Goal: Information Seeking & Learning: Compare options

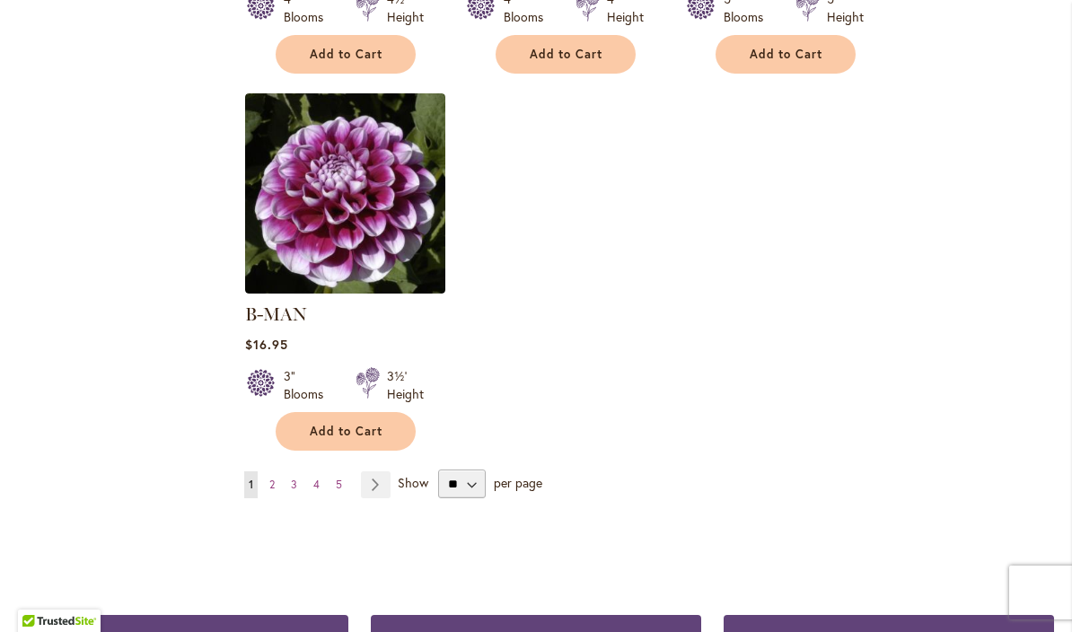
scroll to position [2291, 0]
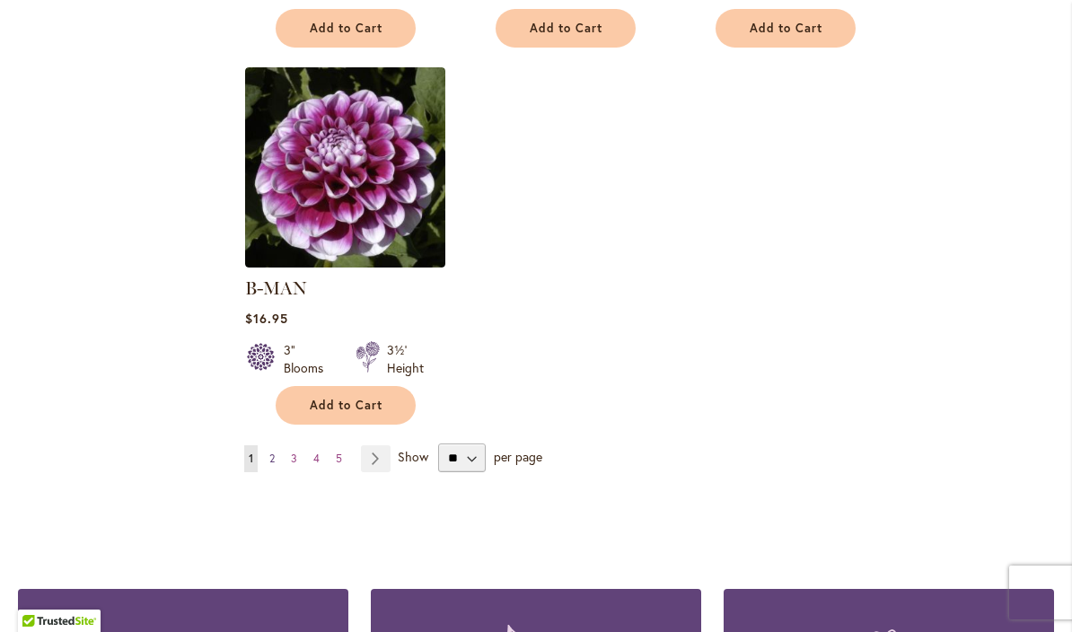
click at [272, 451] on span "2" at bounding box center [271, 457] width 5 height 13
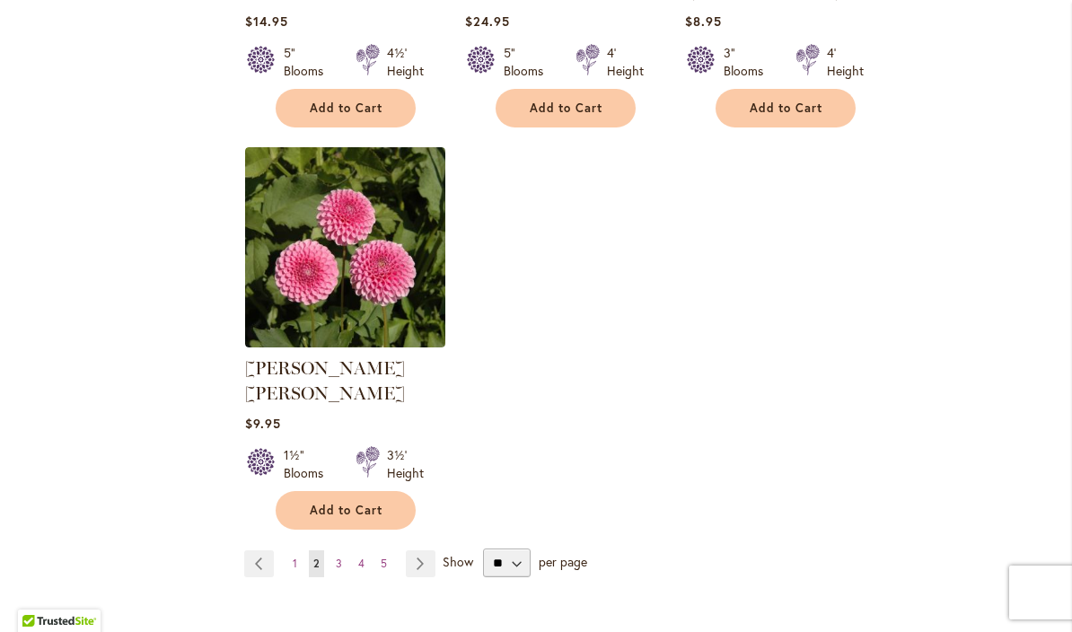
scroll to position [2202, 0]
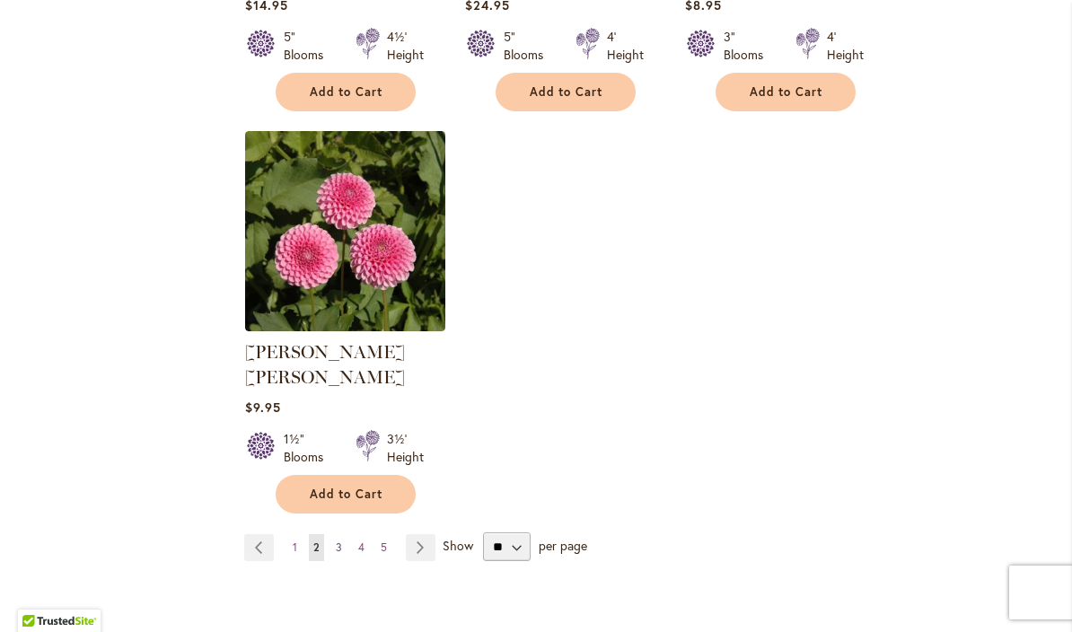
click at [336, 540] on span "3" at bounding box center [339, 546] width 6 height 13
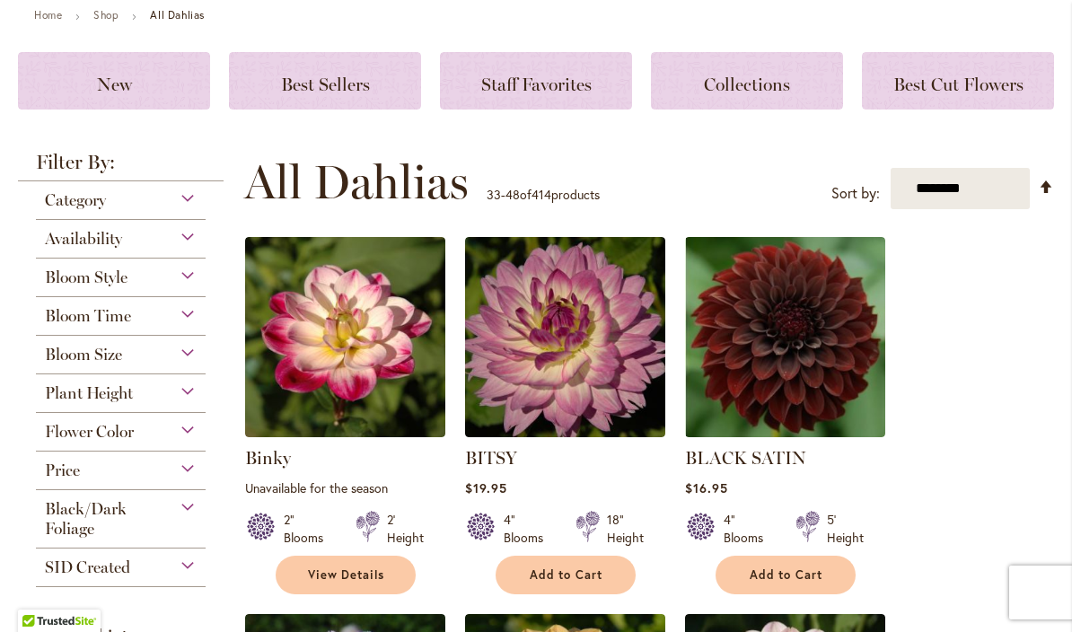
scroll to position [230, 0]
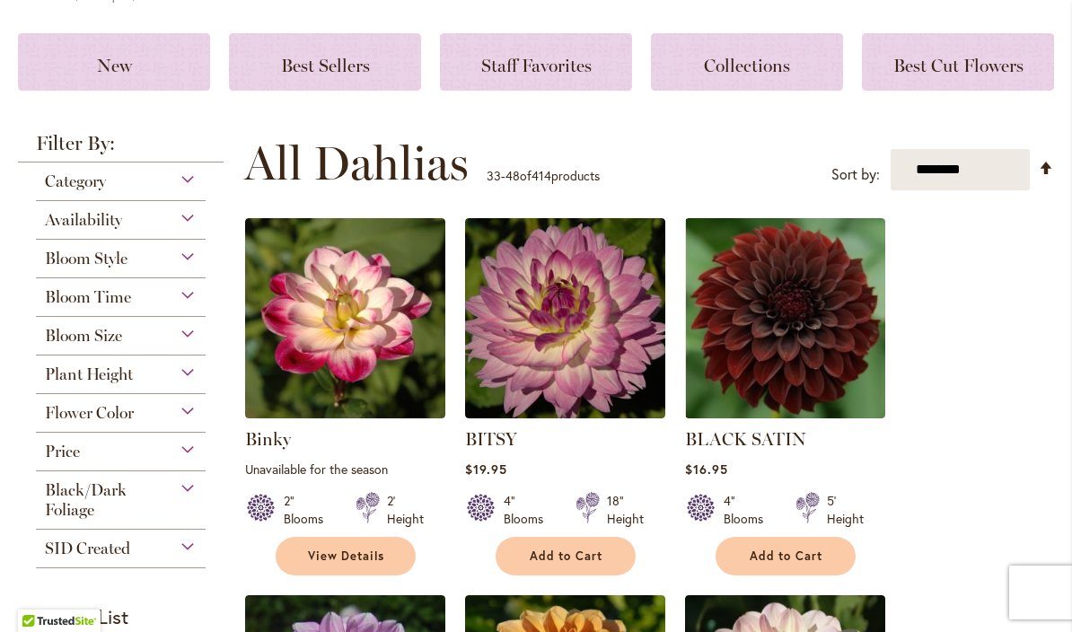
click at [187, 182] on div "Category" at bounding box center [121, 176] width 170 height 29
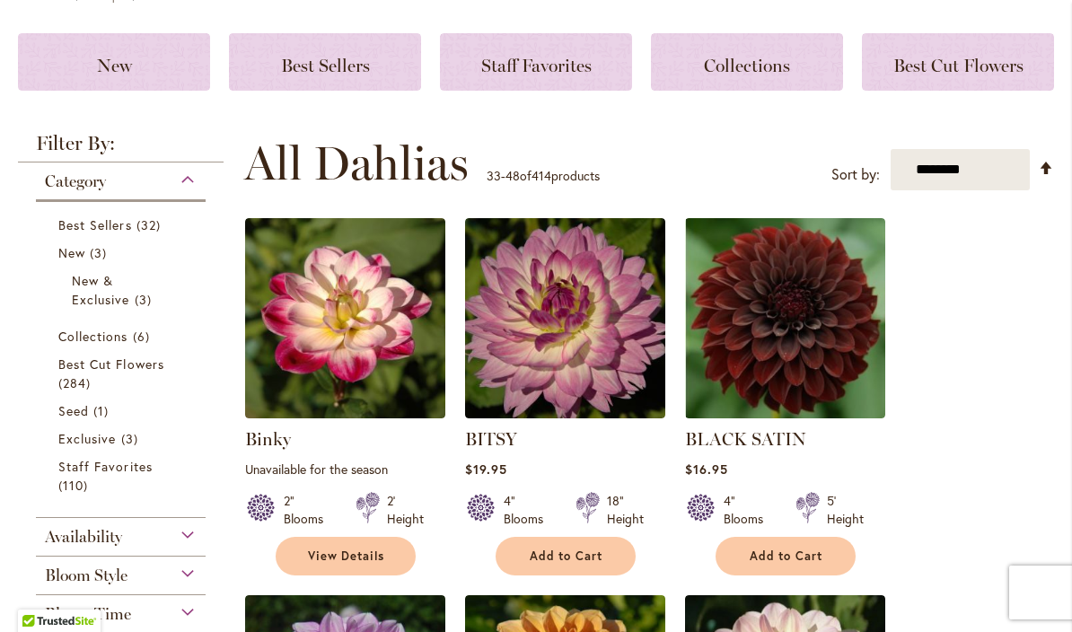
click at [190, 182] on div "Category" at bounding box center [121, 176] width 170 height 29
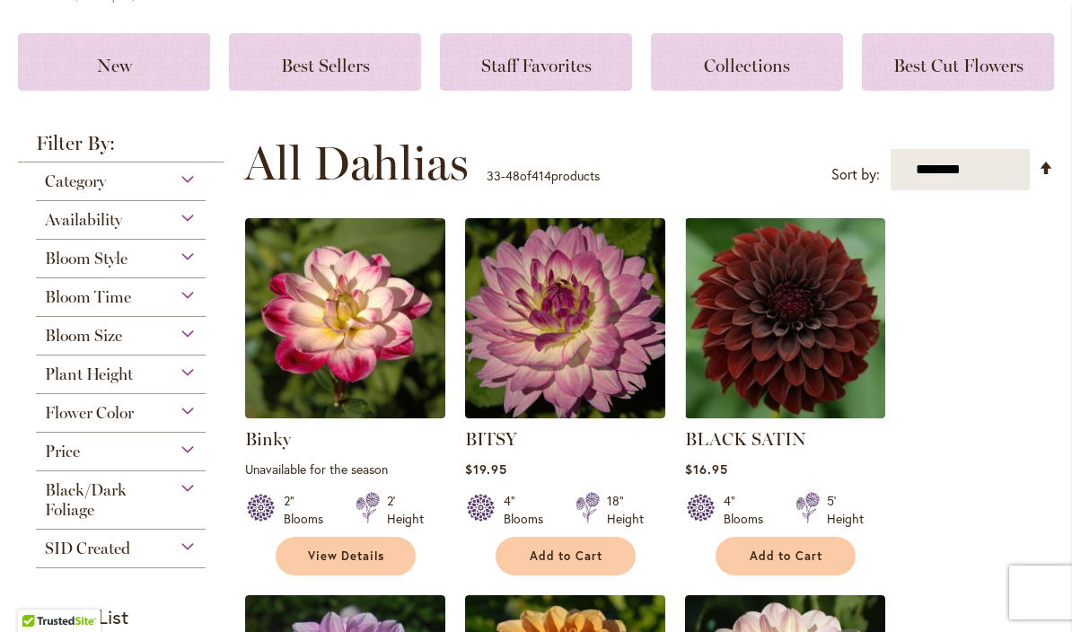
click at [183, 261] on div "Bloom Style" at bounding box center [121, 254] width 170 height 29
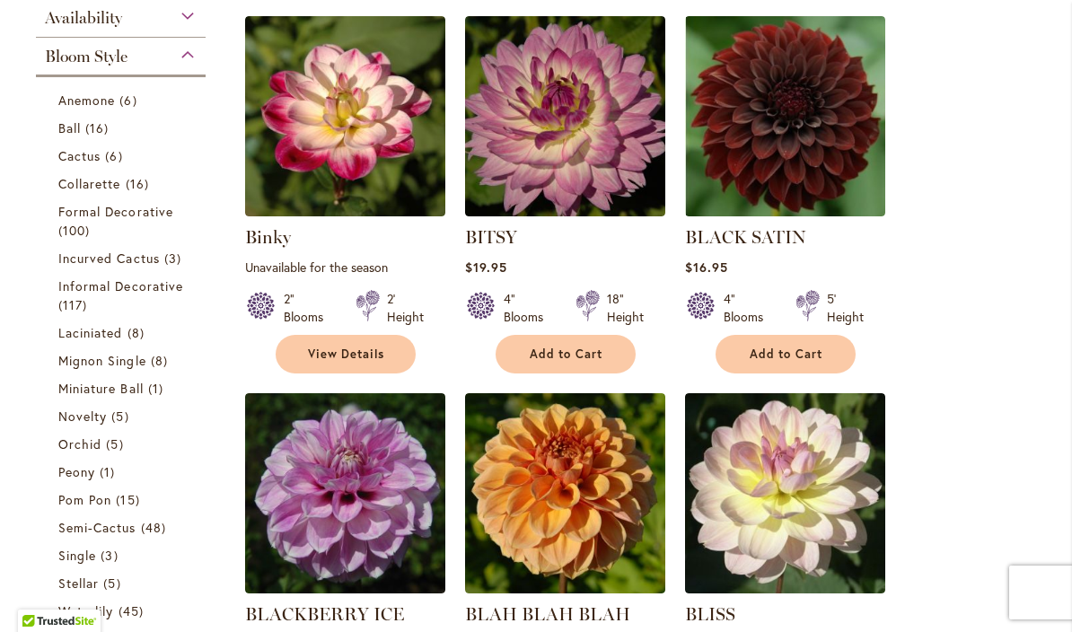
scroll to position [431, 0]
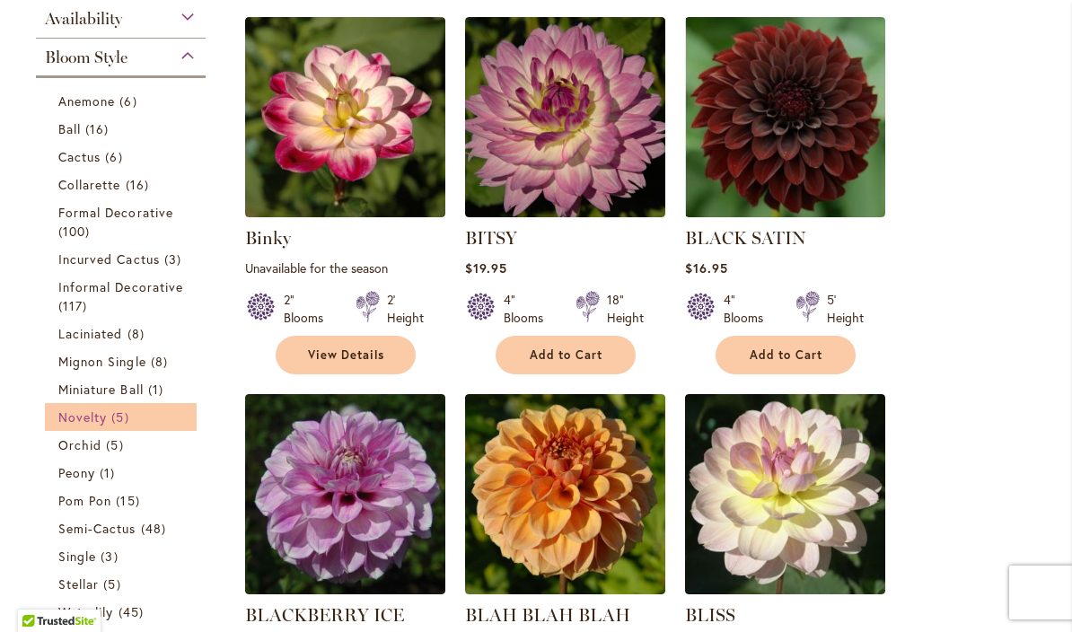
click at [93, 421] on span "Novelty" at bounding box center [82, 416] width 48 height 17
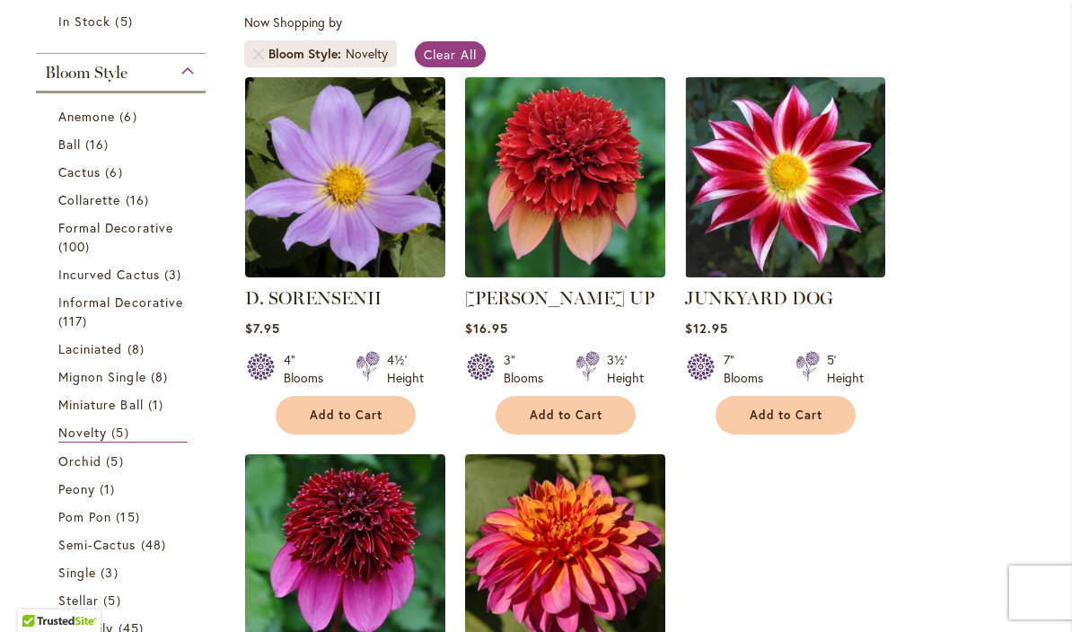
scroll to position [325, 0]
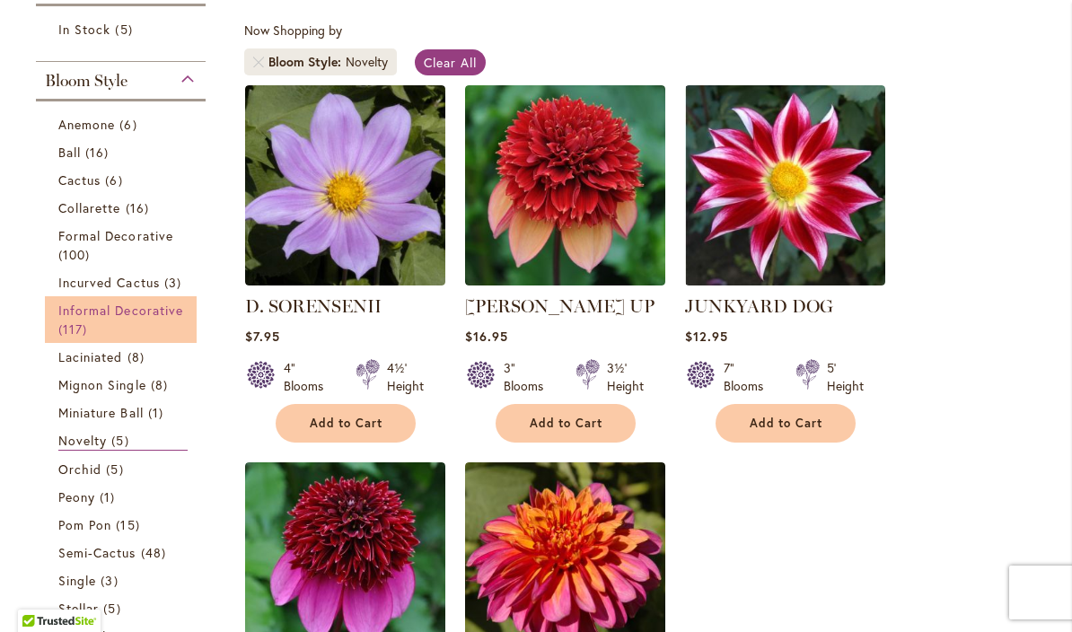
click at [153, 317] on span "Informal Decorative" at bounding box center [120, 310] width 125 height 17
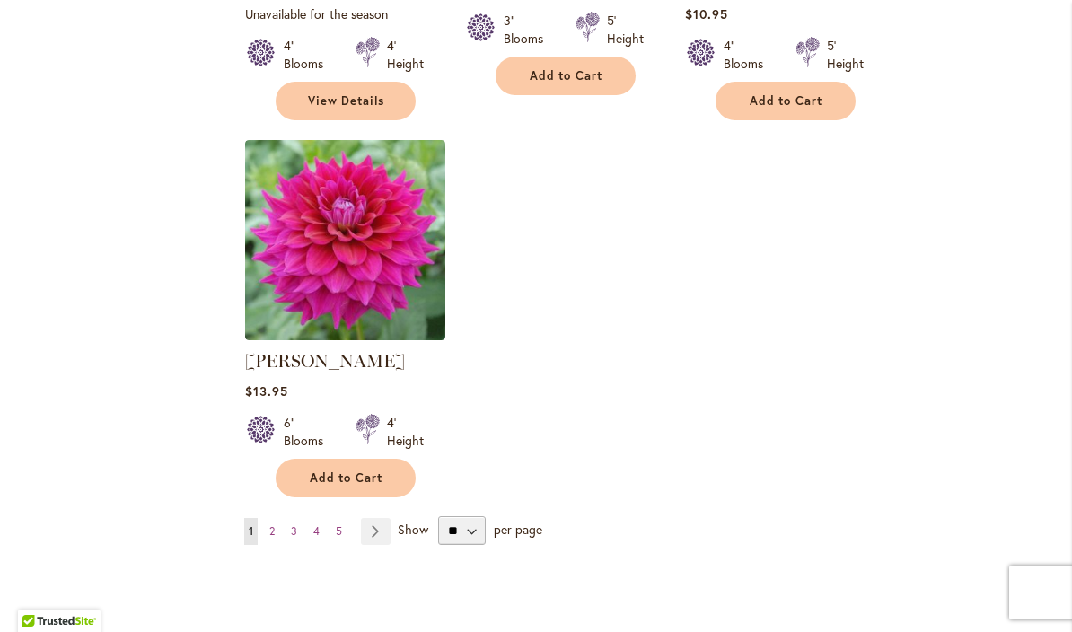
scroll to position [2213, 0]
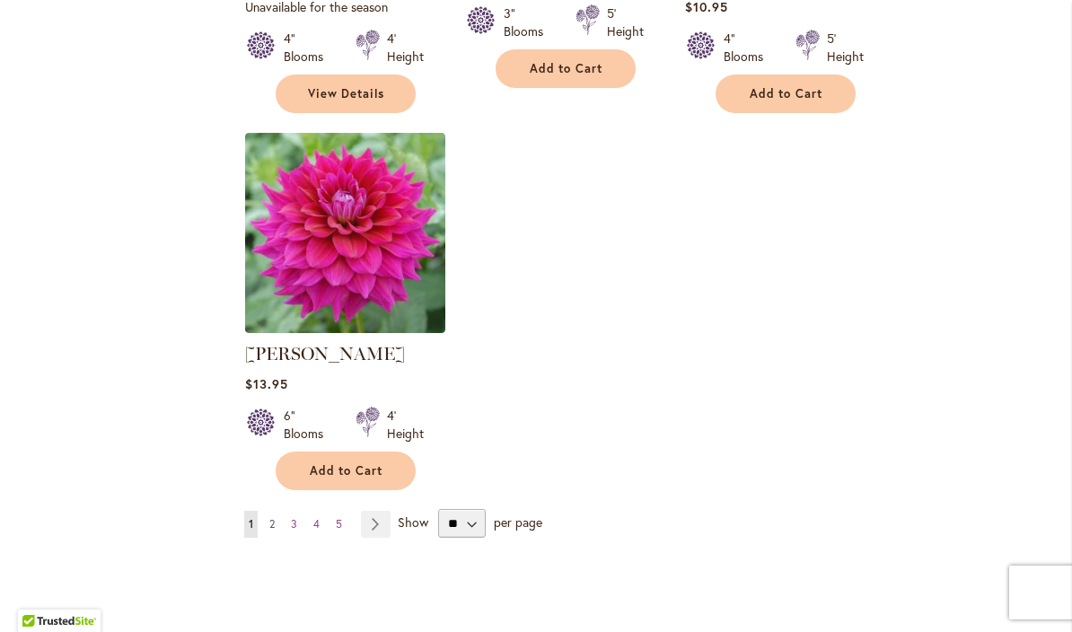
click at [267, 511] on link "Page 2" at bounding box center [272, 524] width 14 height 27
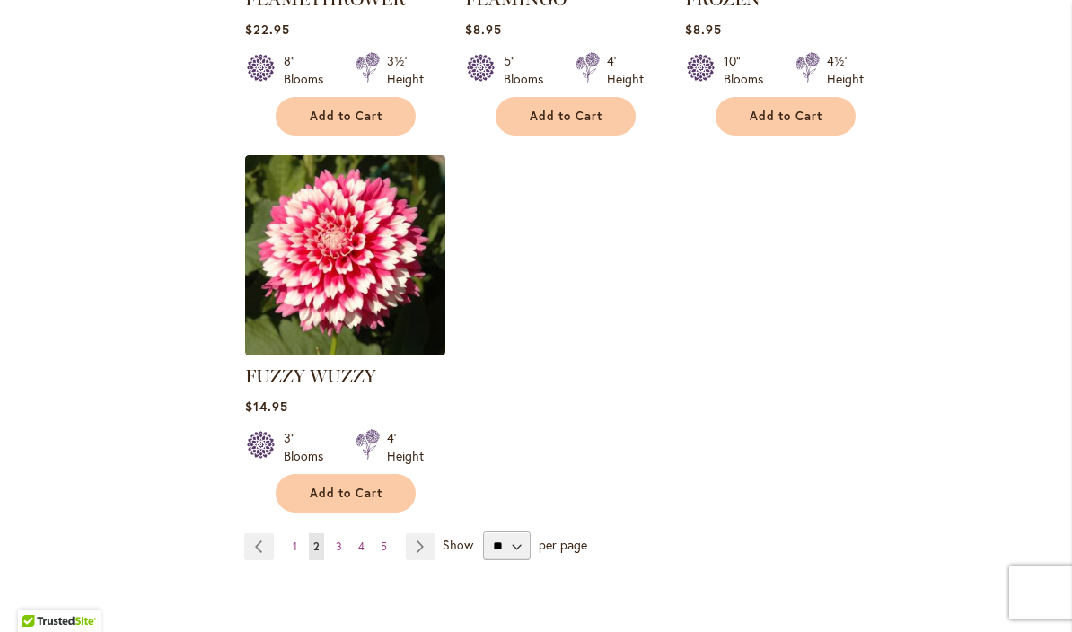
scroll to position [2189, 0]
click at [334, 554] on link "Page 3" at bounding box center [338, 547] width 15 height 27
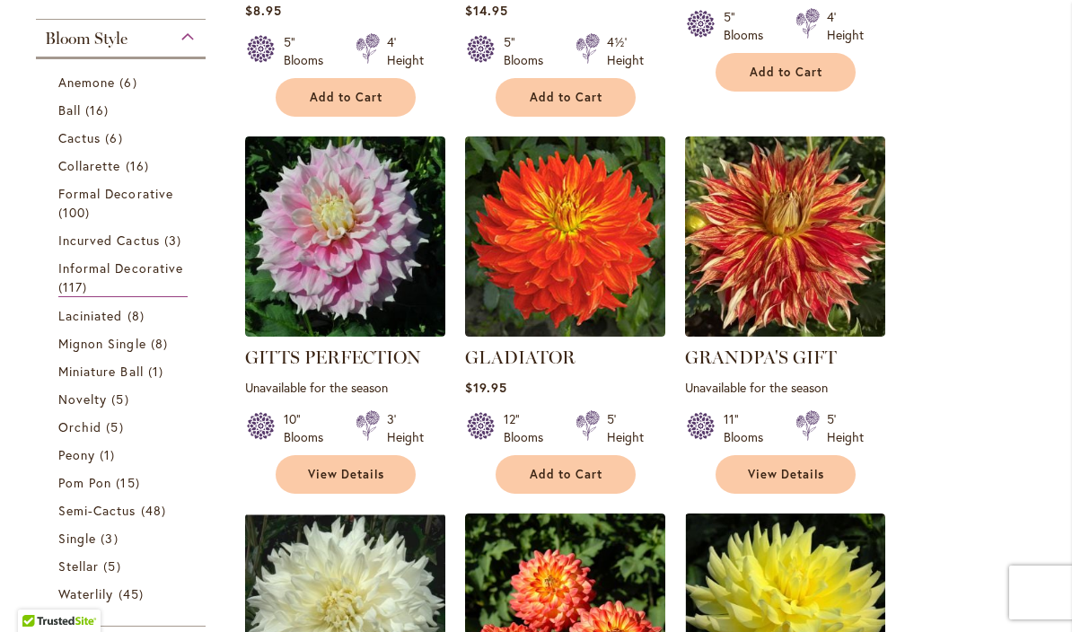
scroll to position [677, 0]
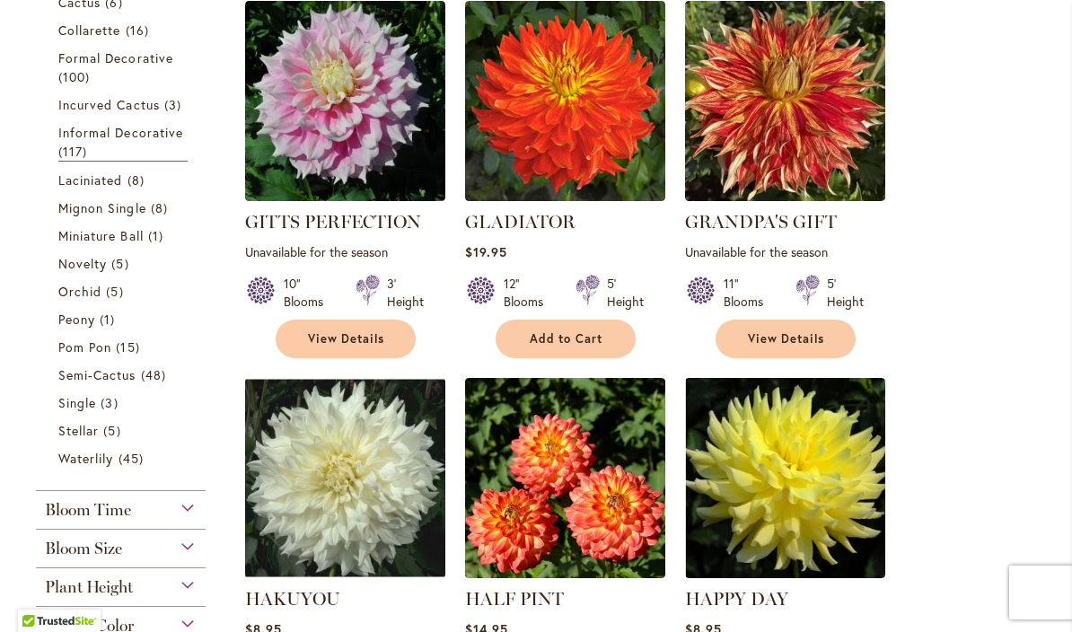
scroll to position [812, 0]
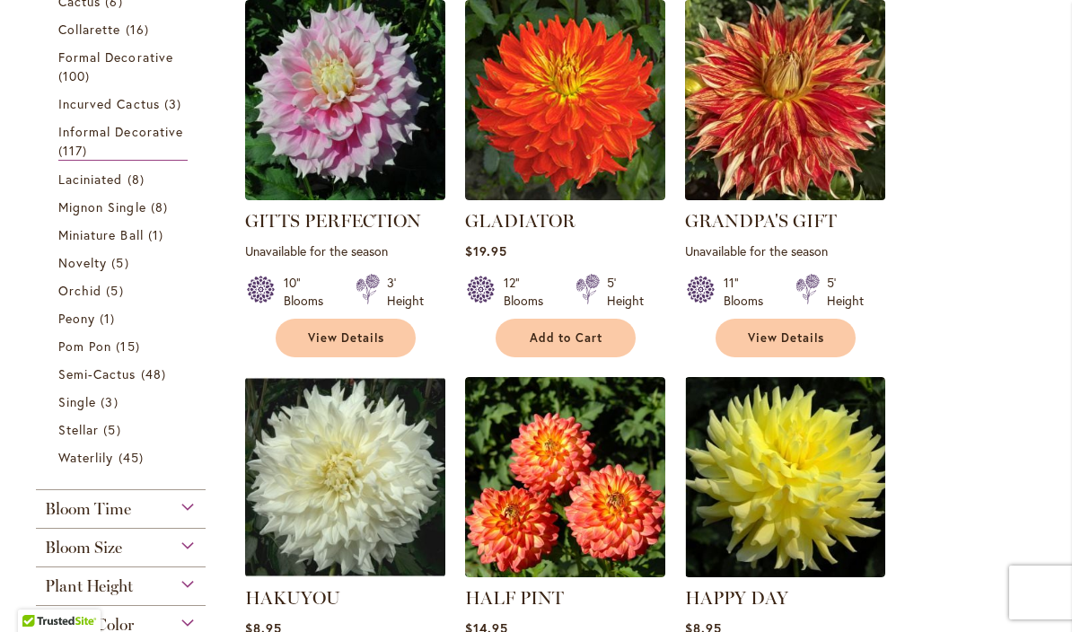
click at [797, 116] on img at bounding box center [784, 100] width 210 height 210
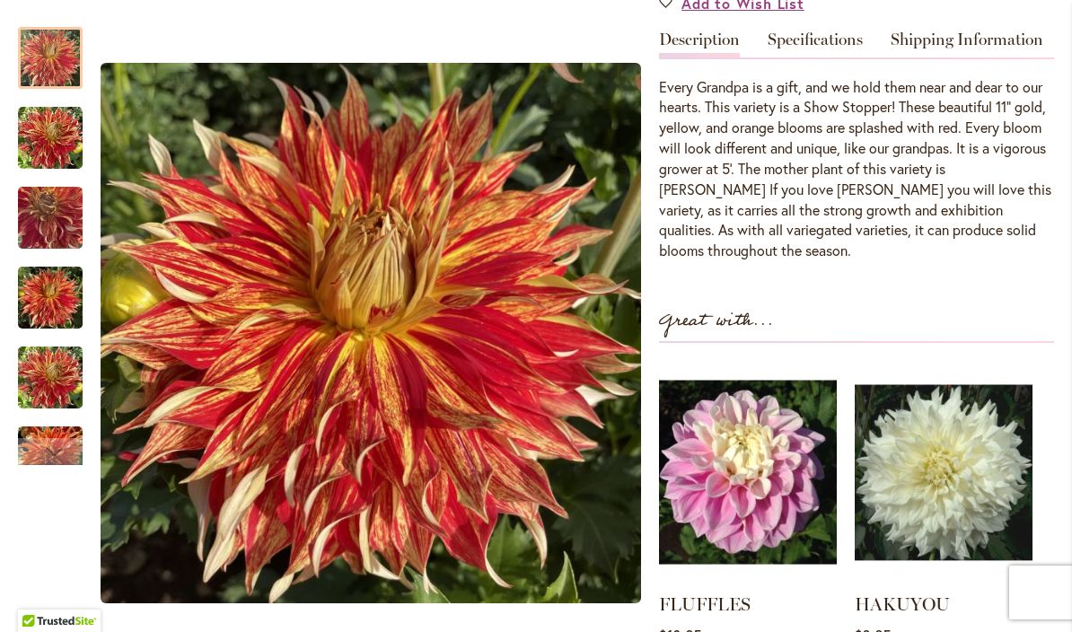
scroll to position [522, 0]
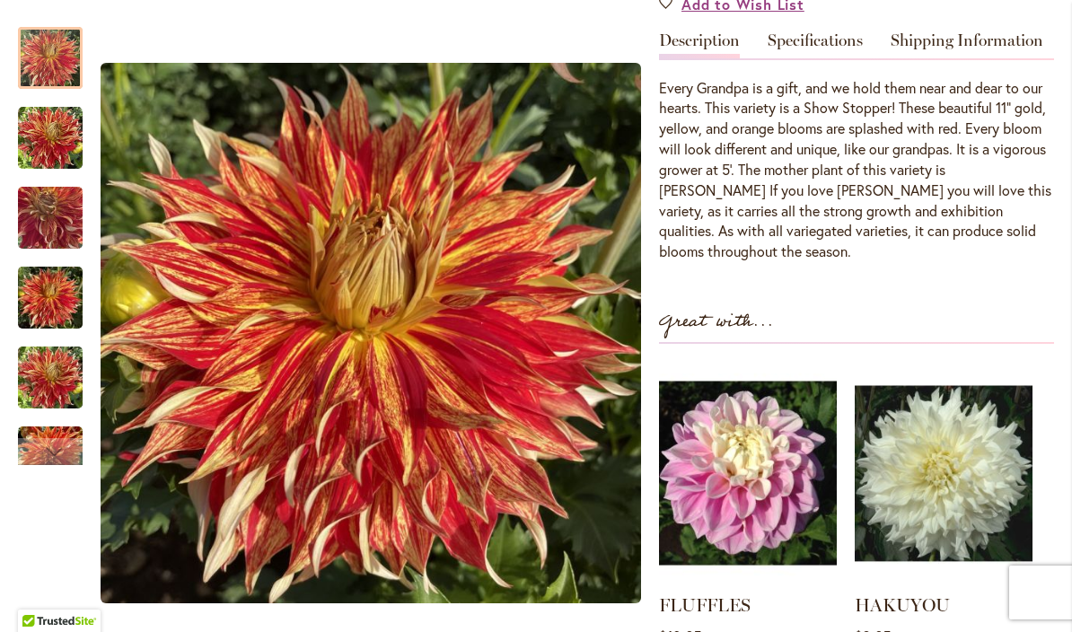
click at [37, 139] on img "Grandpa's Gift" at bounding box center [50, 138] width 65 height 65
click at [39, 208] on img "Grandpa's Gift" at bounding box center [50, 218] width 65 height 86
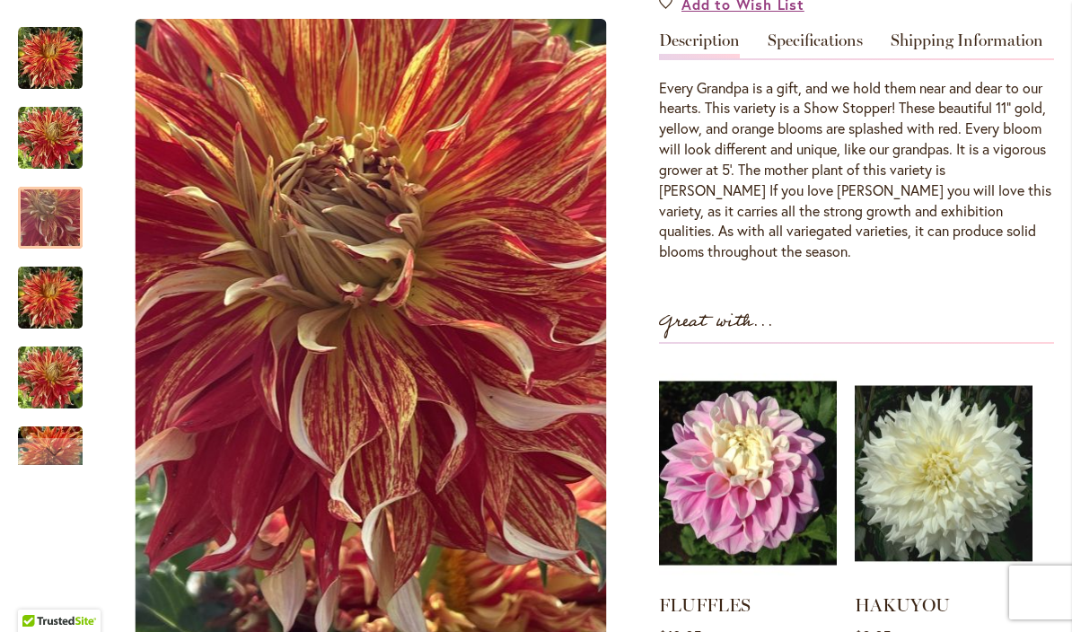
click at [56, 293] on img "GRANDPA'S GIFT" at bounding box center [50, 298] width 65 height 86
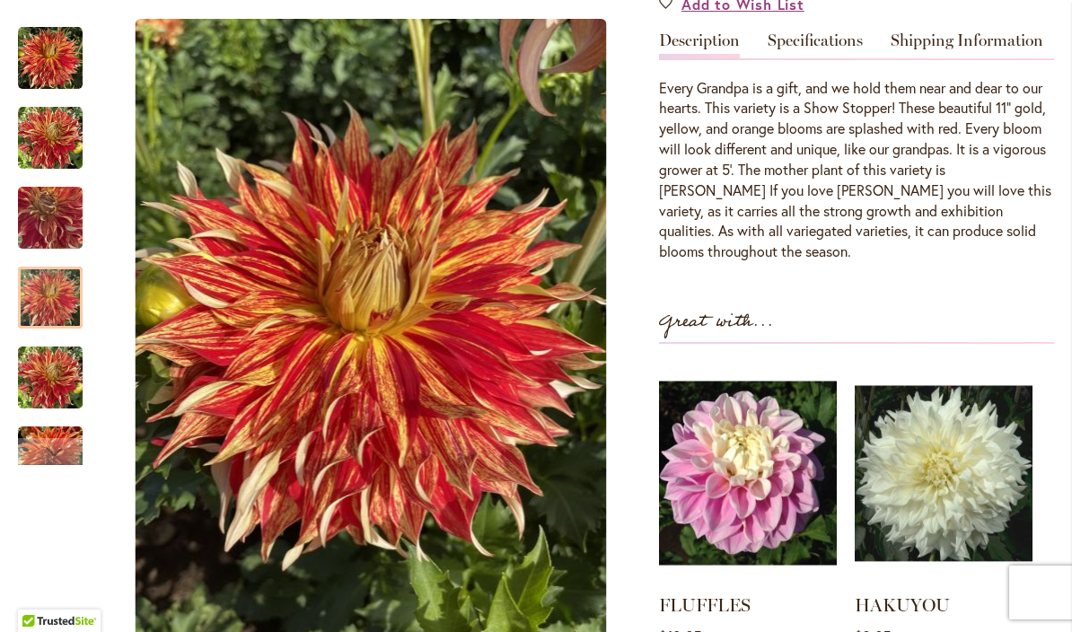
click at [65, 366] on img "GRANDPA'S GIFT" at bounding box center [50, 378] width 65 height 86
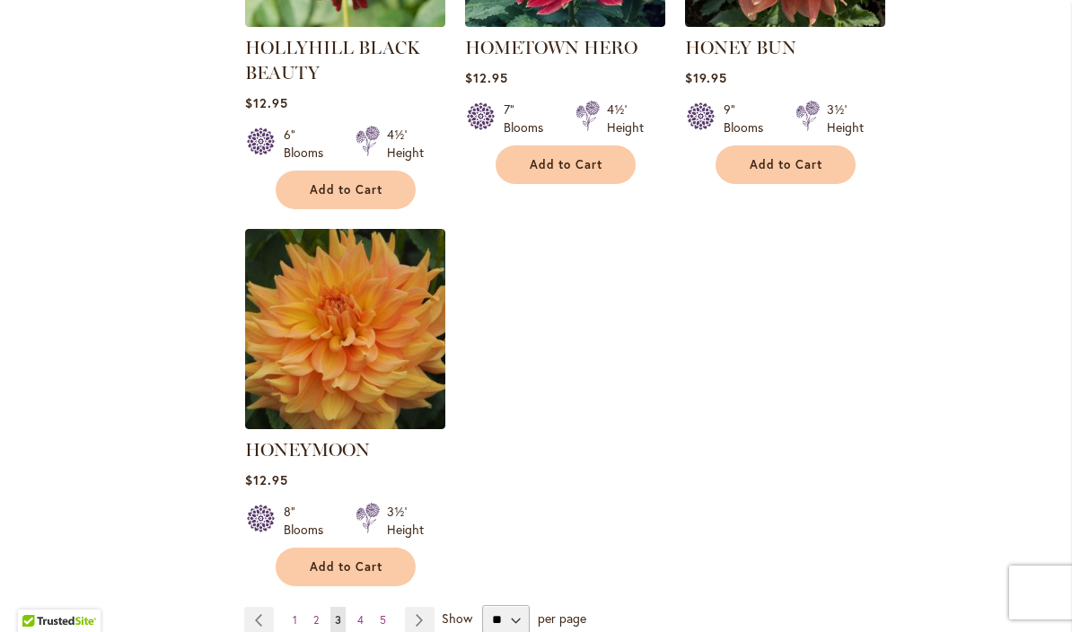
scroll to position [2171, 0]
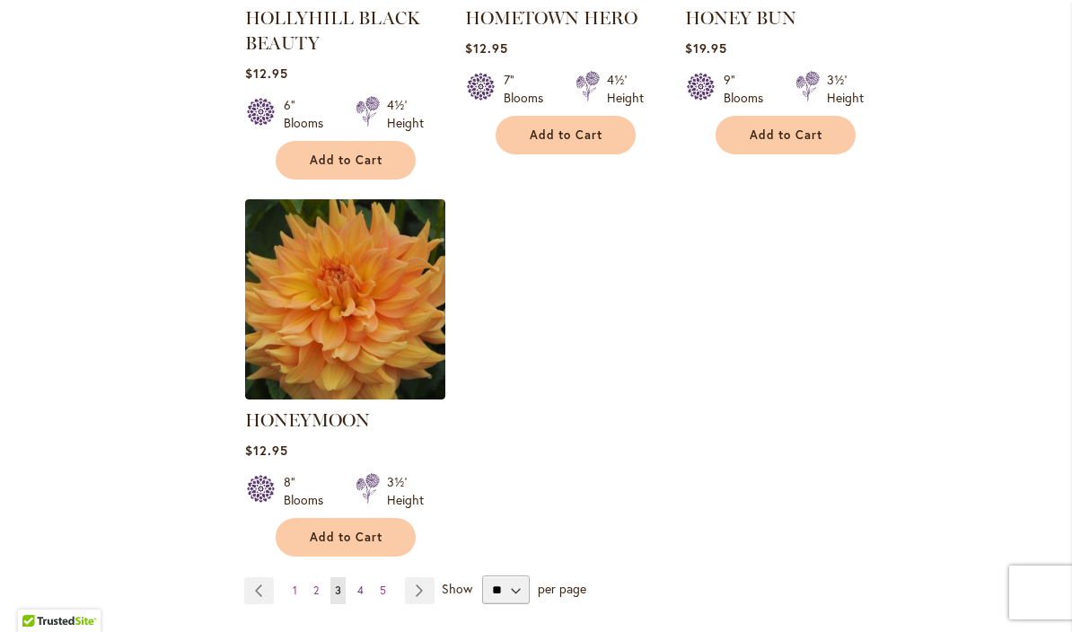
click at [363, 583] on span "4" at bounding box center [360, 589] width 6 height 13
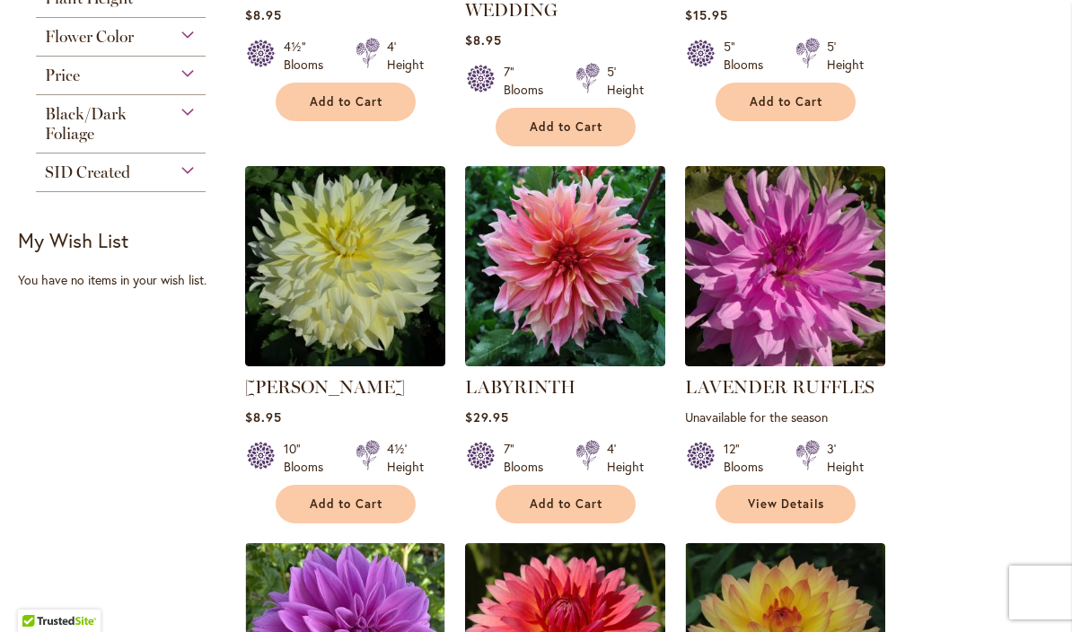
scroll to position [1402, 0]
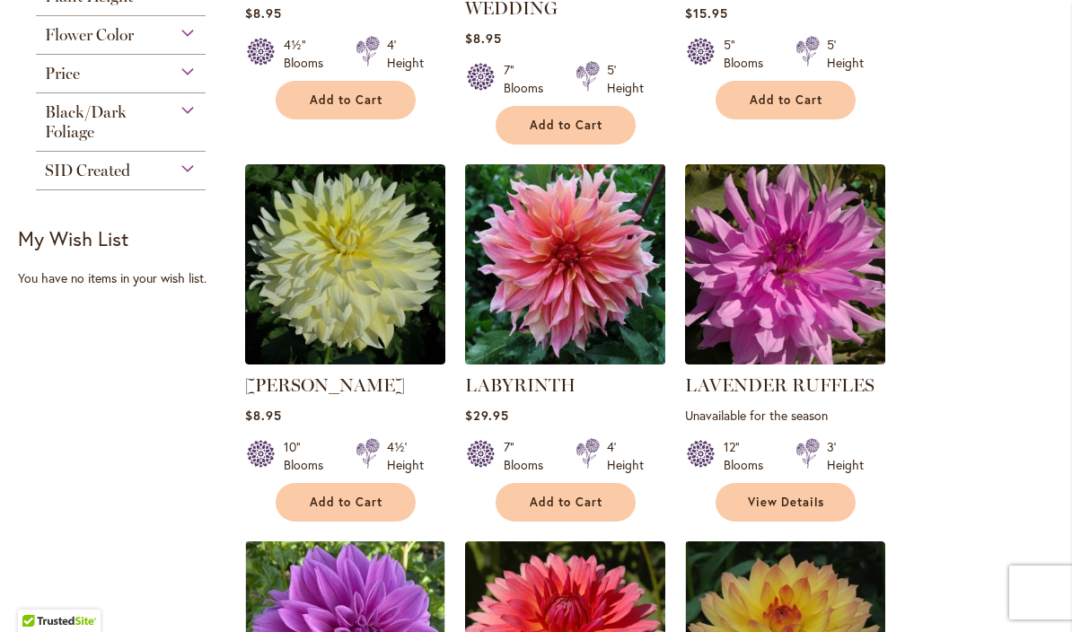
click at [583, 304] on img at bounding box center [565, 264] width 210 height 210
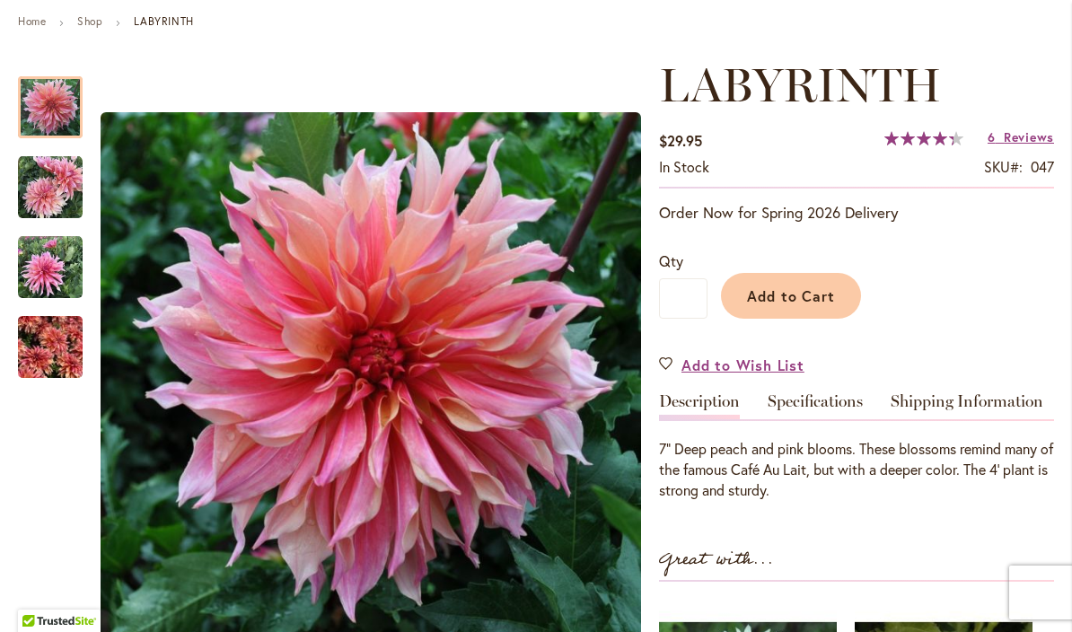
scroll to position [206, 0]
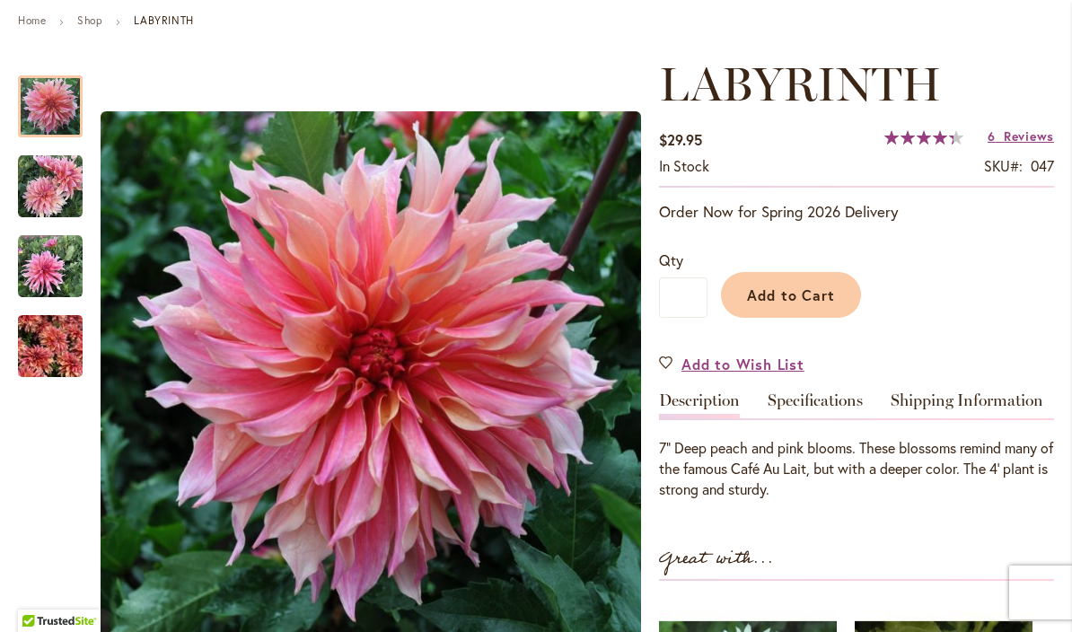
click at [58, 189] on img "Labyrinth" at bounding box center [50, 186] width 65 height 65
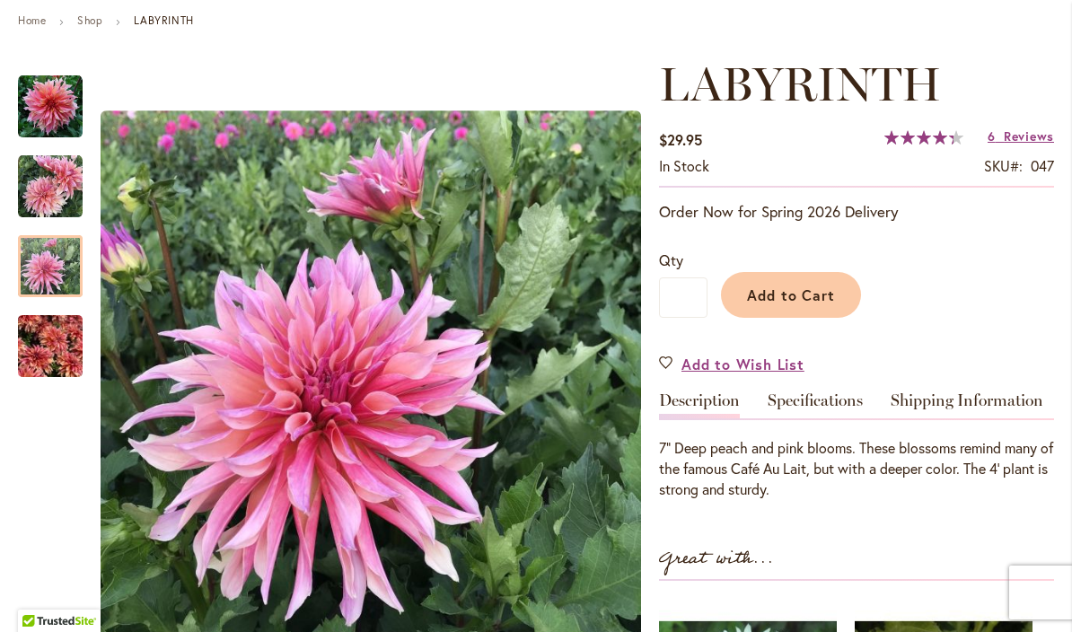
click at [54, 249] on img "Labyrinth" at bounding box center [50, 266] width 65 height 65
click at [52, 109] on img "Labyrinth" at bounding box center [50, 107] width 65 height 65
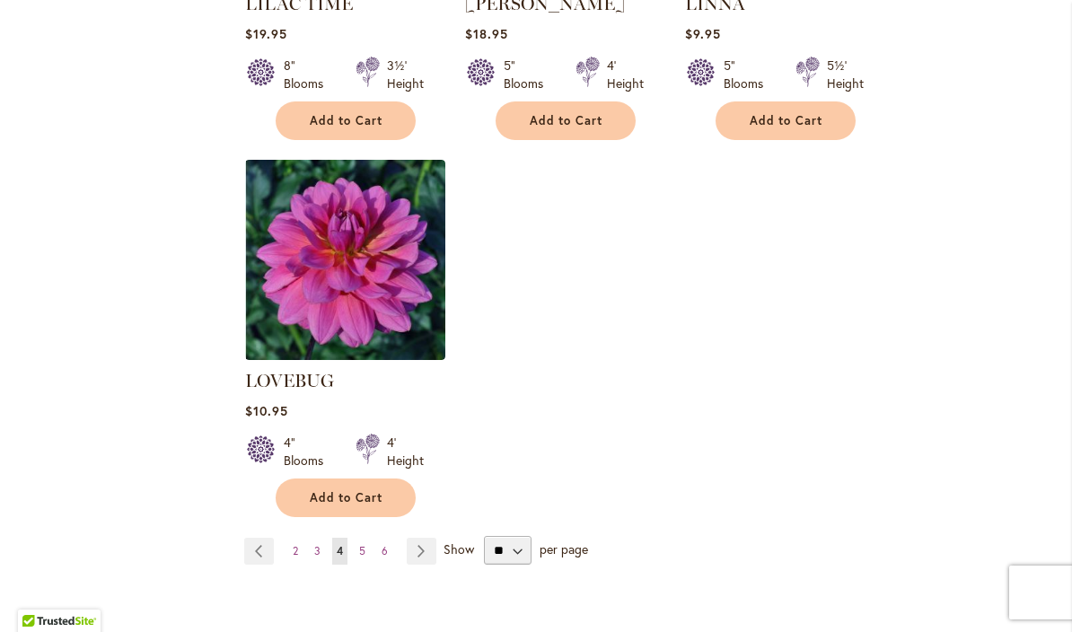
scroll to position [2162, 0]
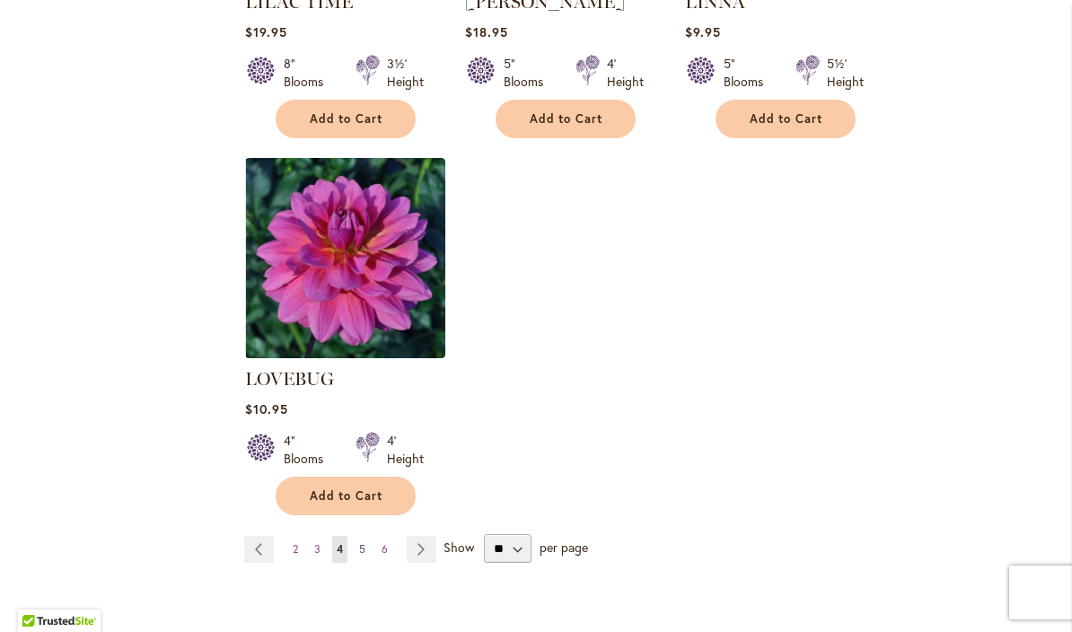
click at [364, 539] on link "Page 5" at bounding box center [362, 549] width 15 height 27
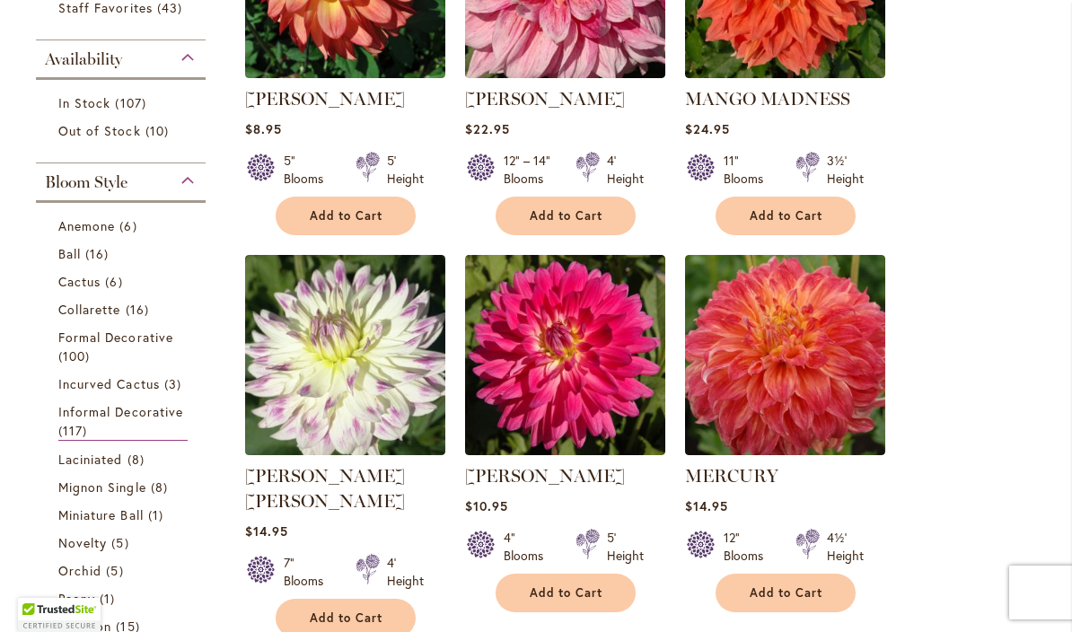
scroll to position [533, 0]
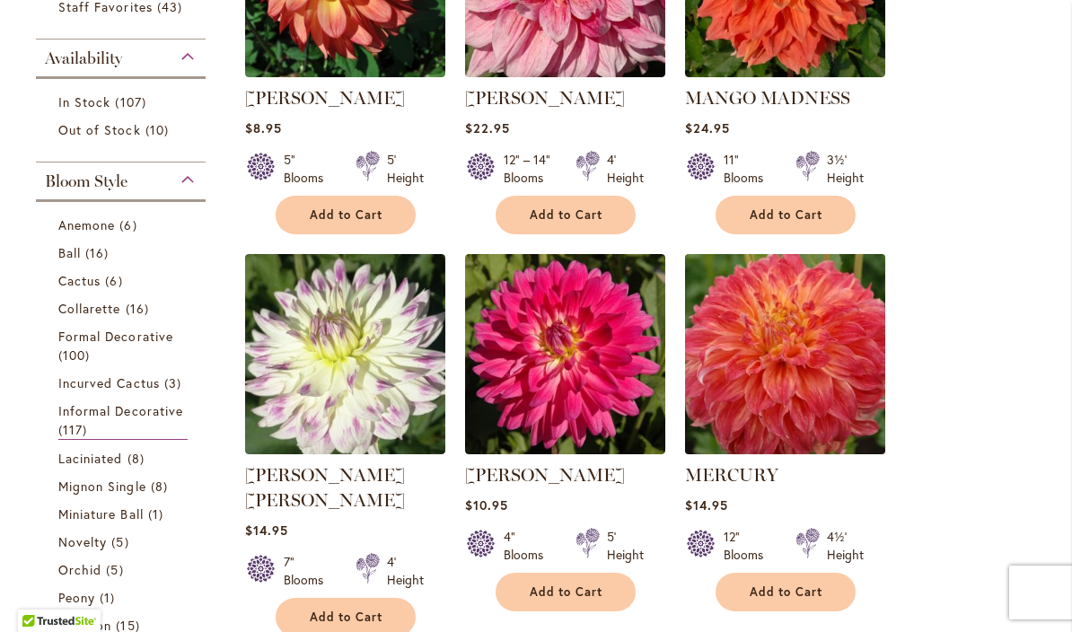
click at [784, 378] on img at bounding box center [784, 354] width 210 height 210
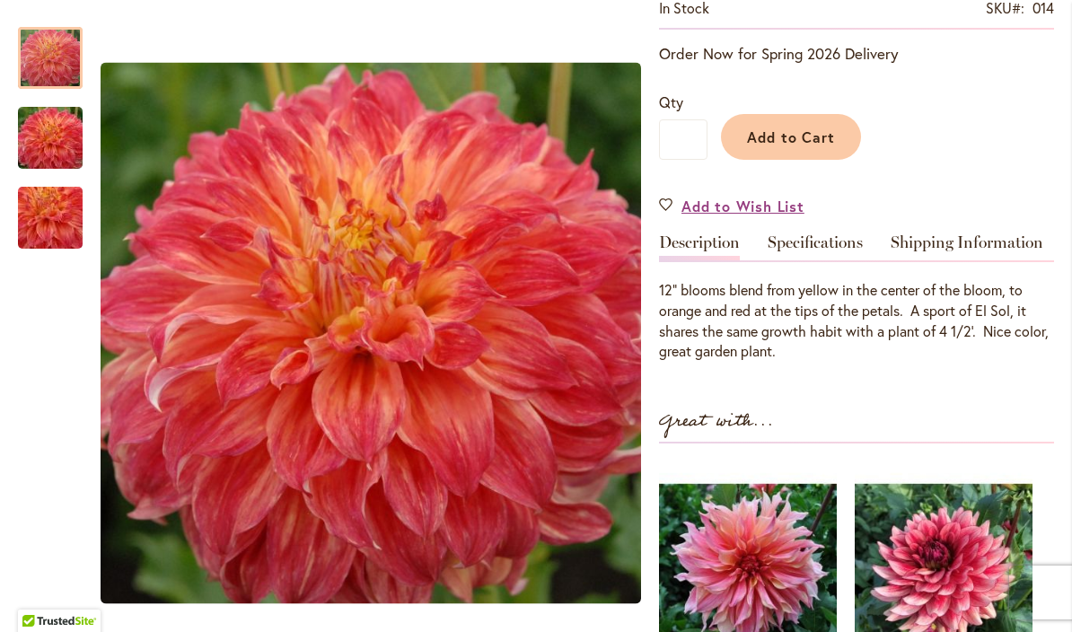
scroll to position [380, 0]
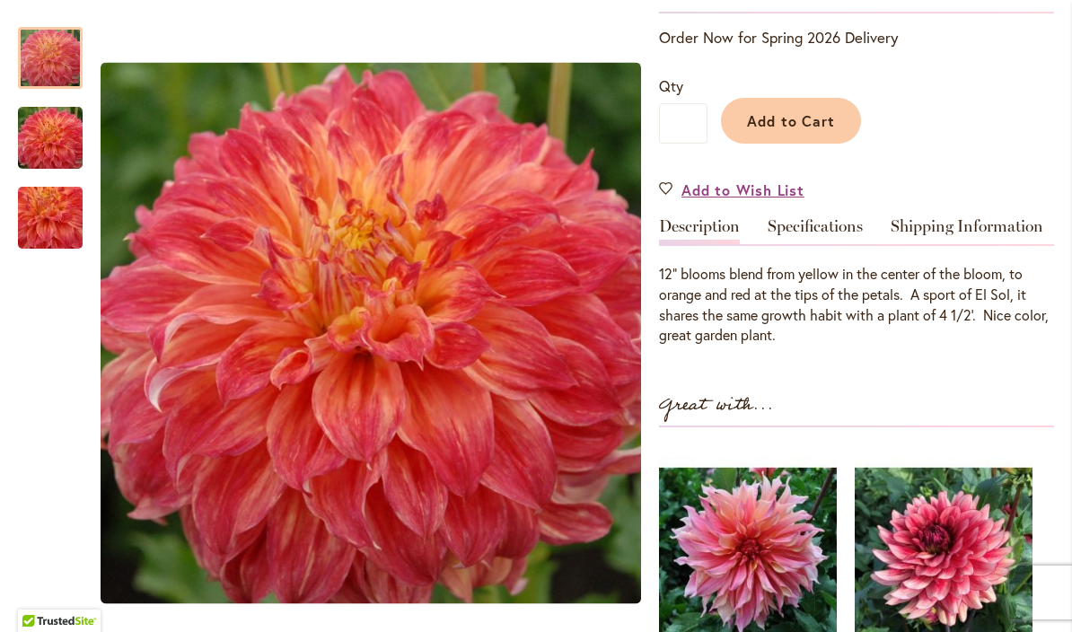
click at [40, 157] on img "Mercury" at bounding box center [50, 138] width 129 height 86
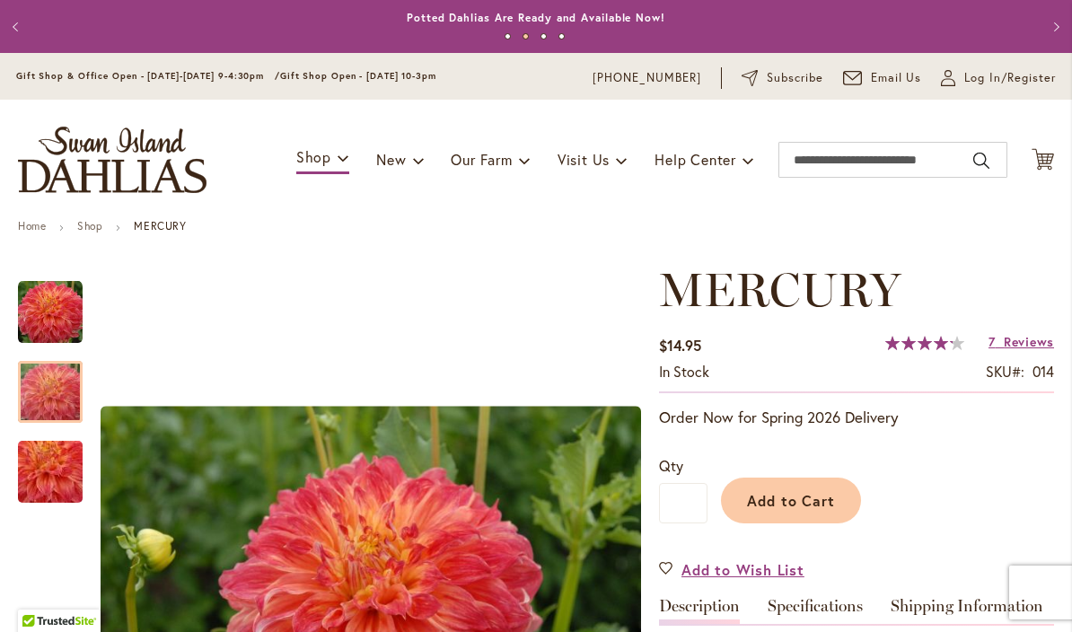
scroll to position [0, 0]
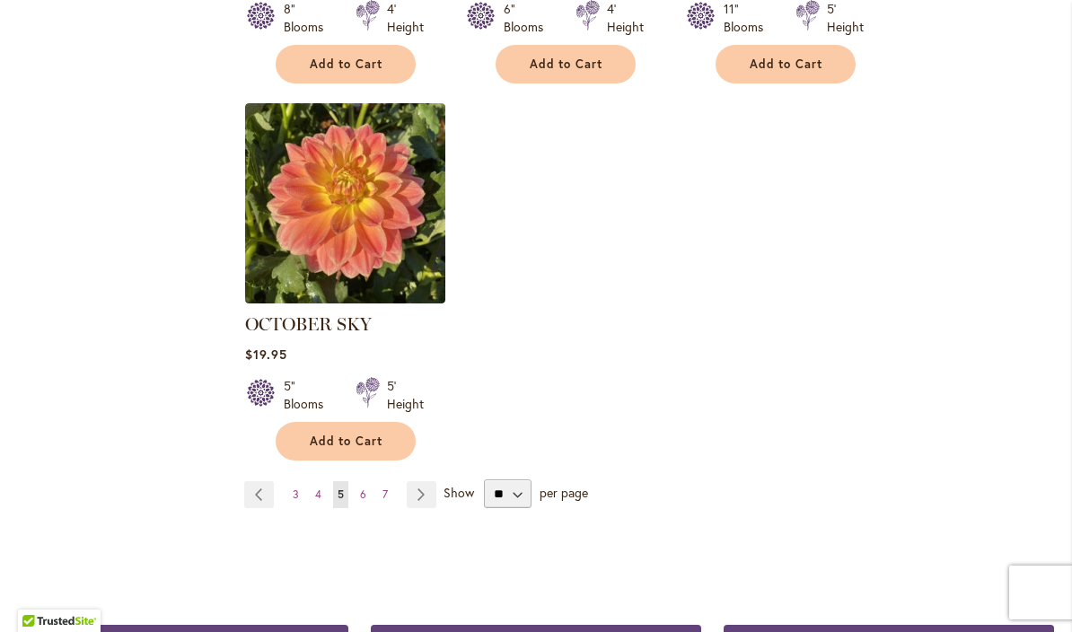
scroll to position [2264, 0]
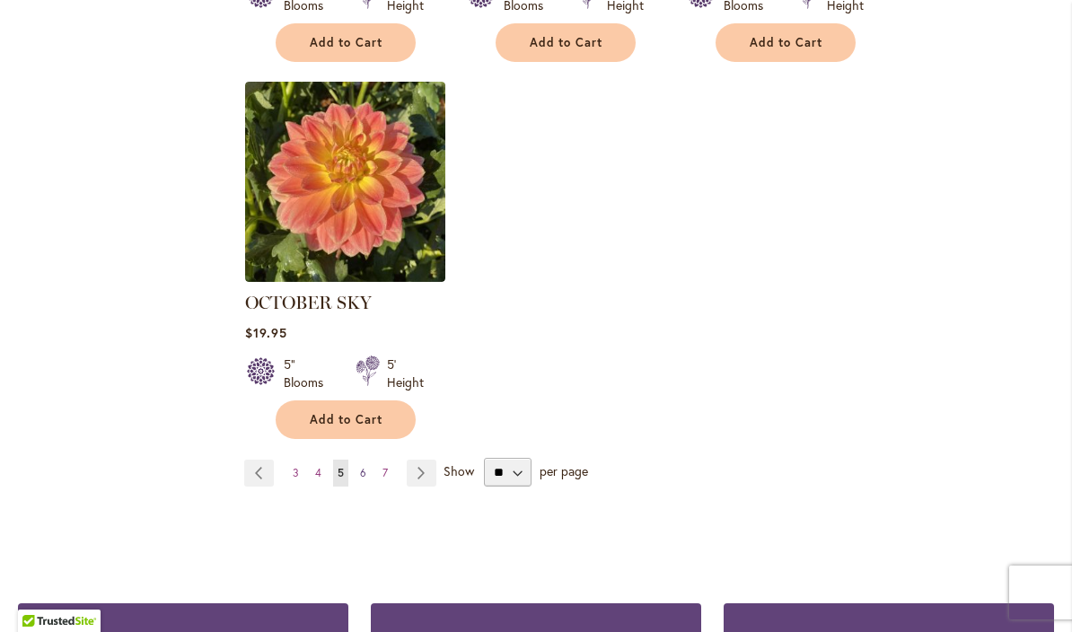
click at [360, 466] on span "6" at bounding box center [363, 472] width 6 height 13
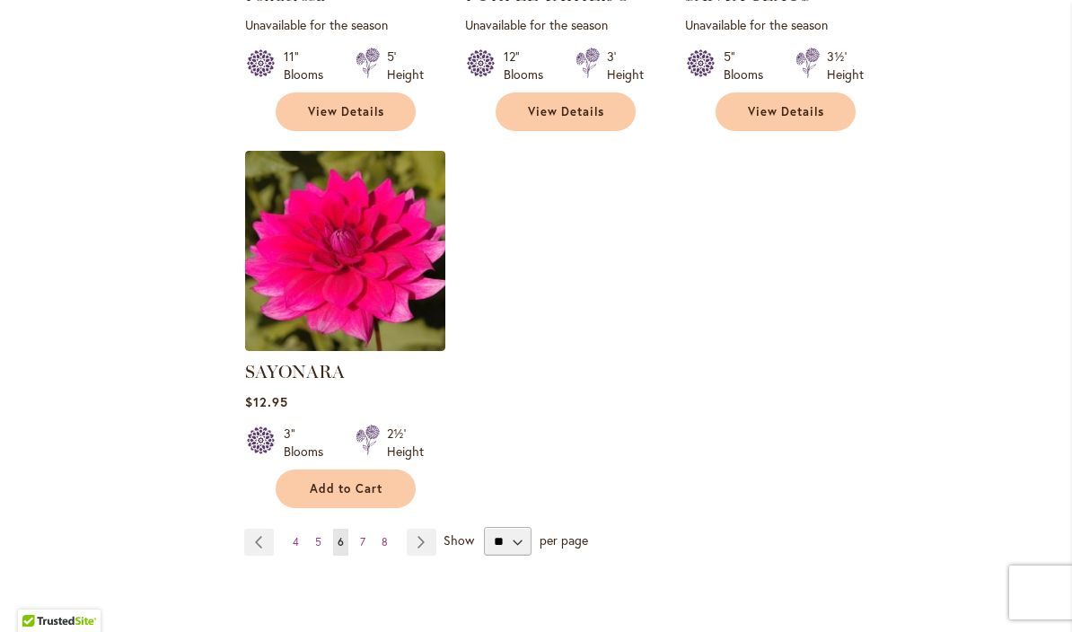
scroll to position [2170, 0]
click at [363, 534] on span "7" at bounding box center [362, 540] width 5 height 13
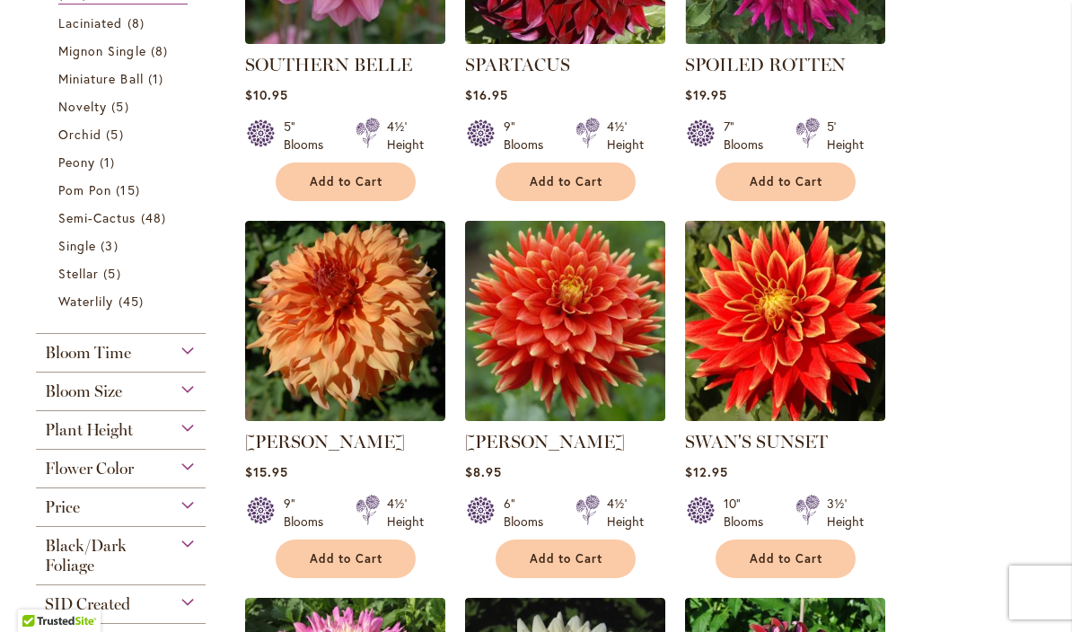
scroll to position [944, 0]
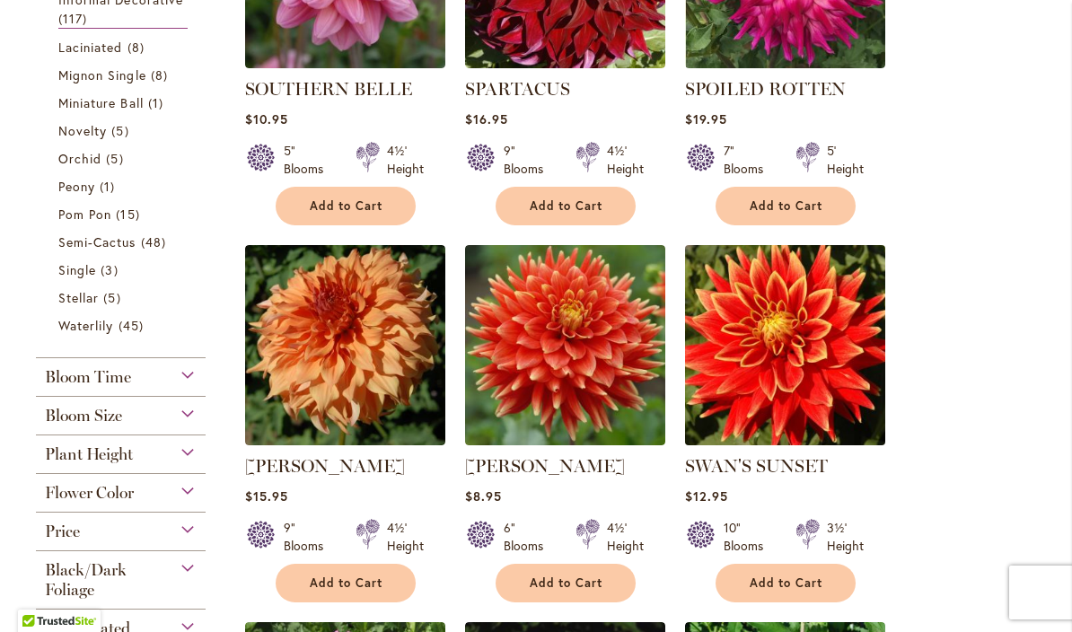
click at [823, 347] on img at bounding box center [784, 345] width 210 height 210
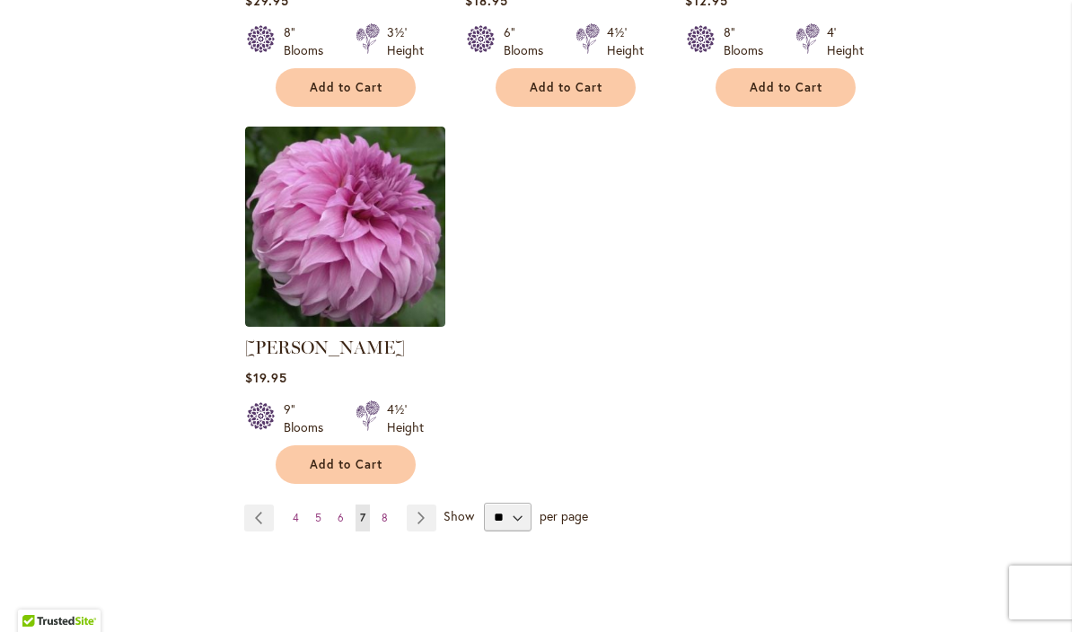
scroll to position [2257, 0]
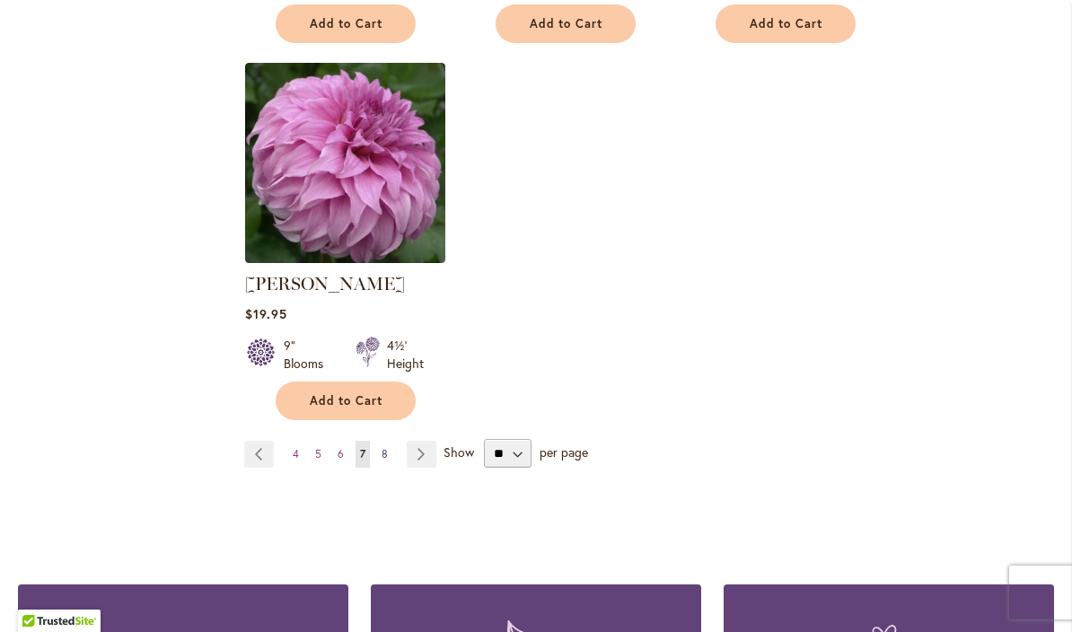
click at [384, 447] on span "8" at bounding box center [384, 453] width 6 height 13
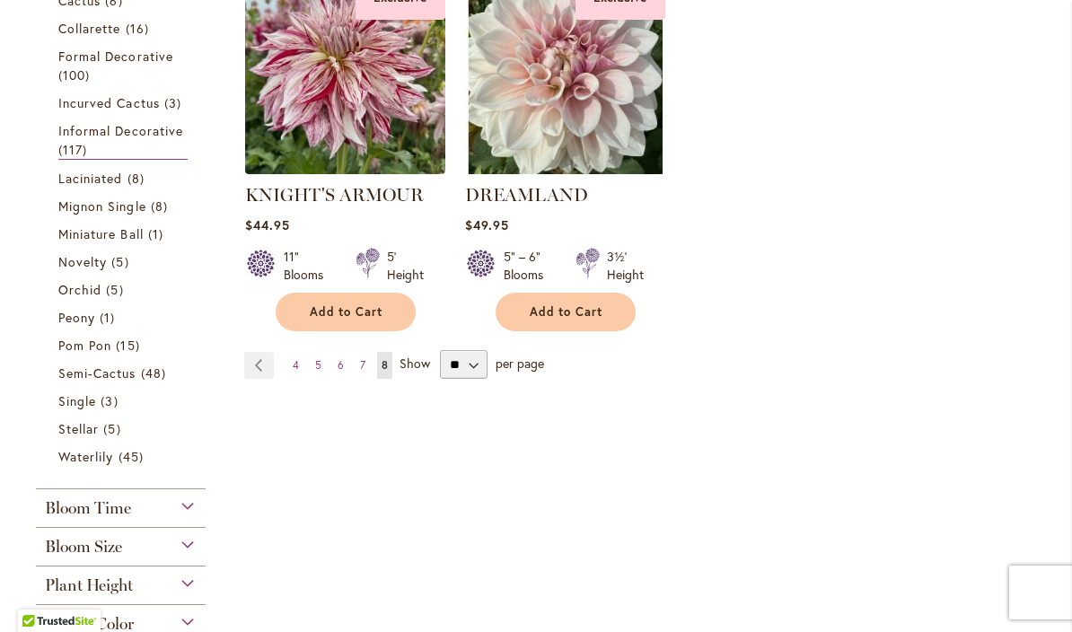
scroll to position [816, 0]
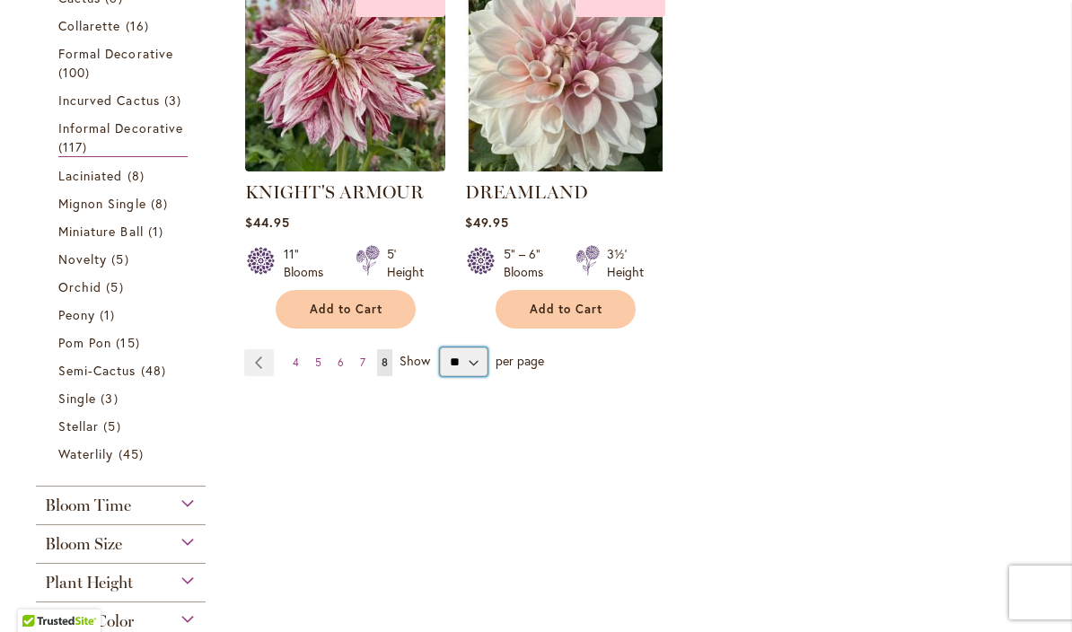
click at [471, 370] on select "** ** ** **" at bounding box center [464, 361] width 48 height 29
select select "**"
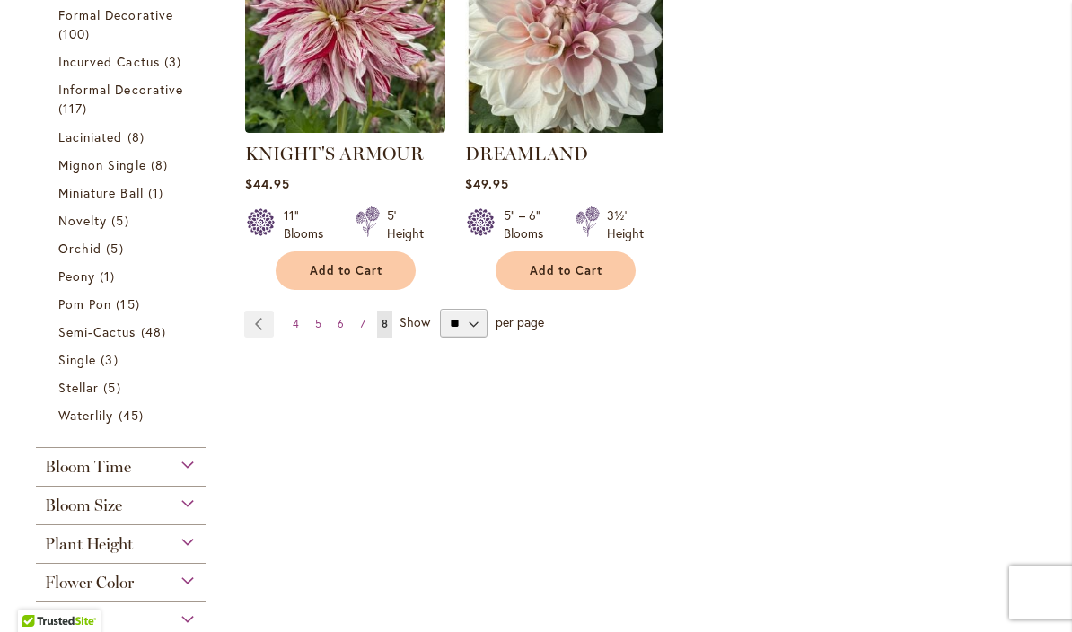
scroll to position [857, 0]
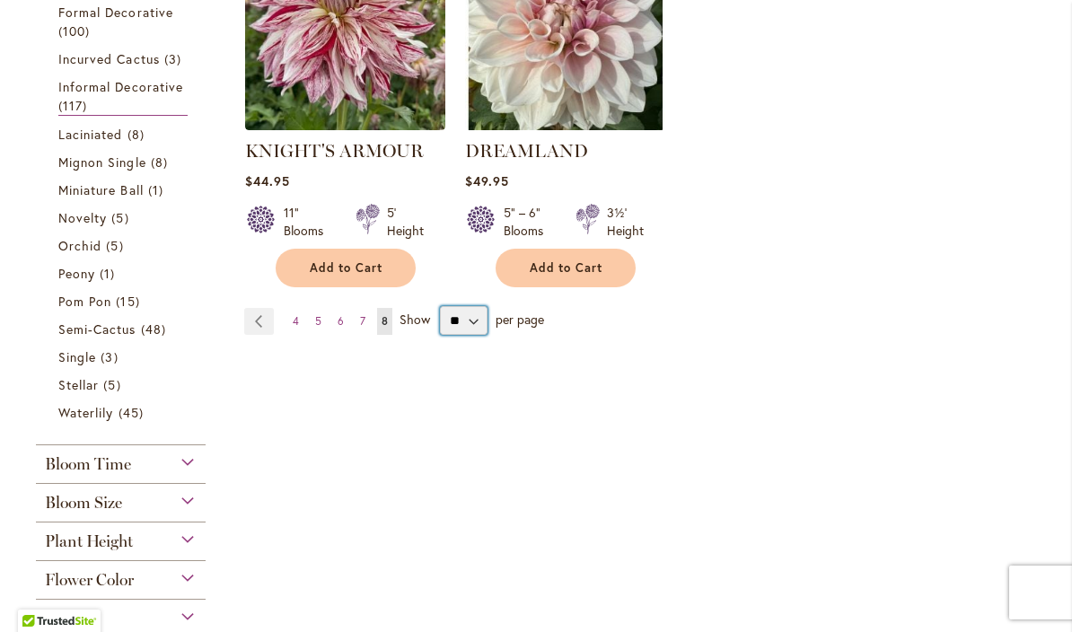
click at [470, 322] on select "** ** ** **" at bounding box center [464, 320] width 48 height 29
select select "**"
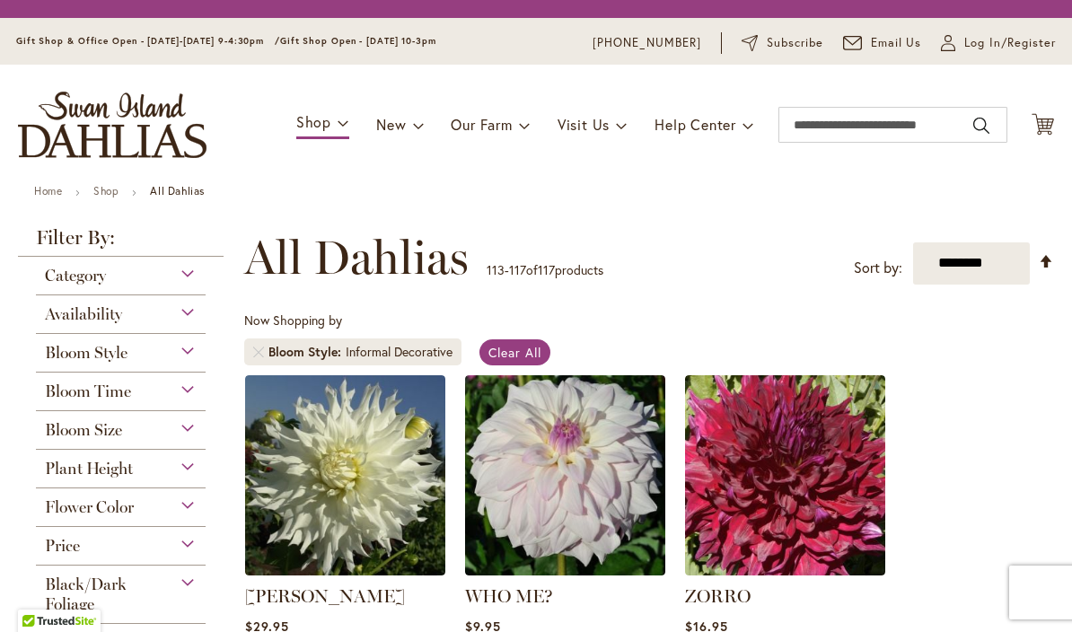
select select "**"
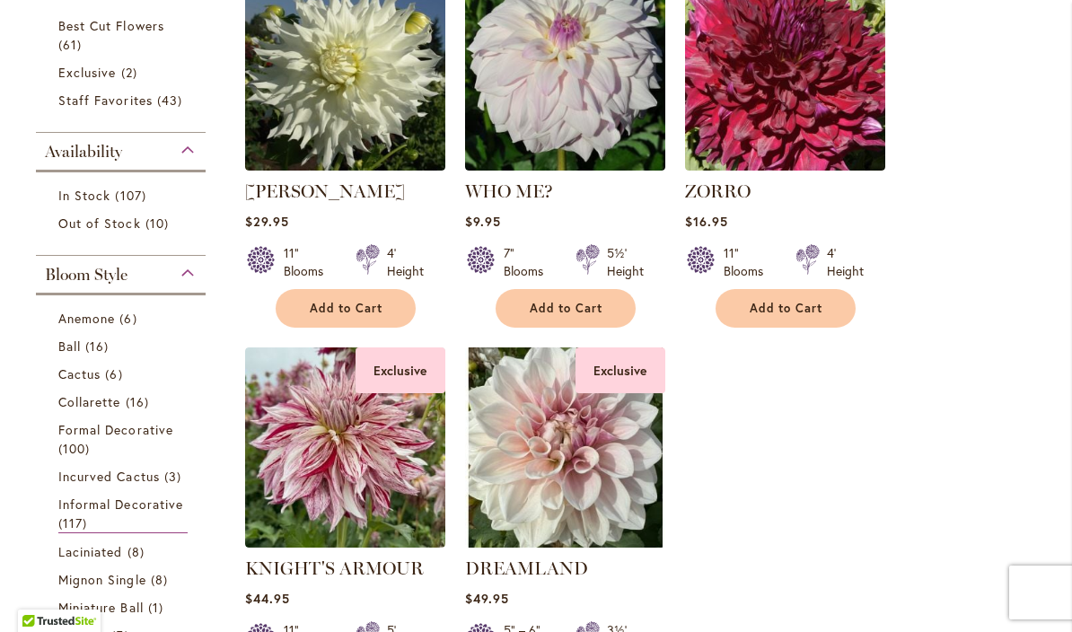
scroll to position [446, 0]
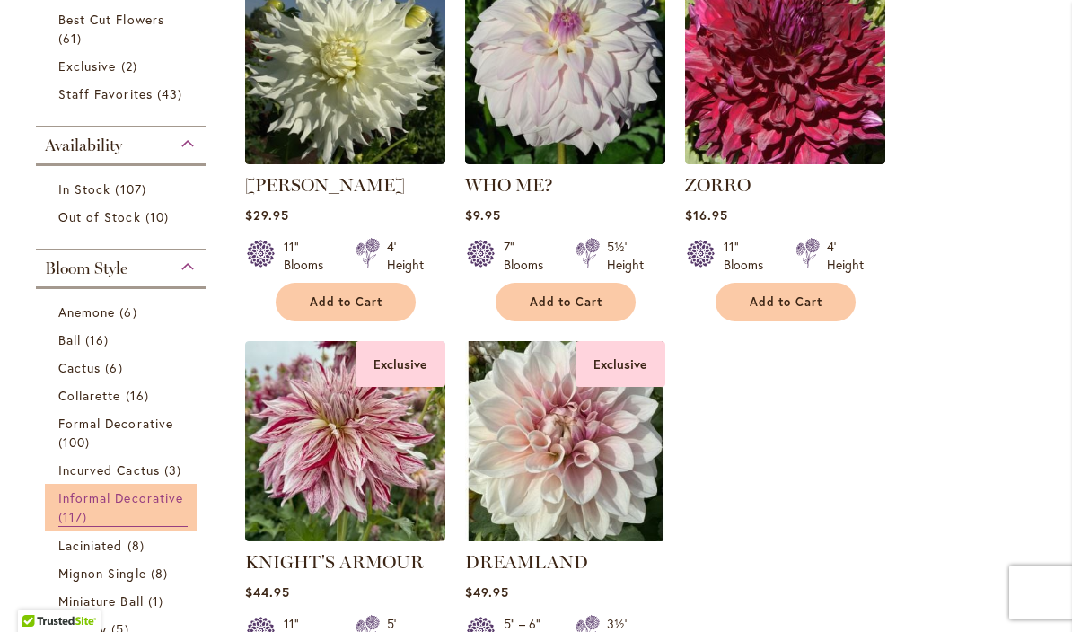
click at [139, 506] on span "Informal Decorative" at bounding box center [120, 497] width 125 height 17
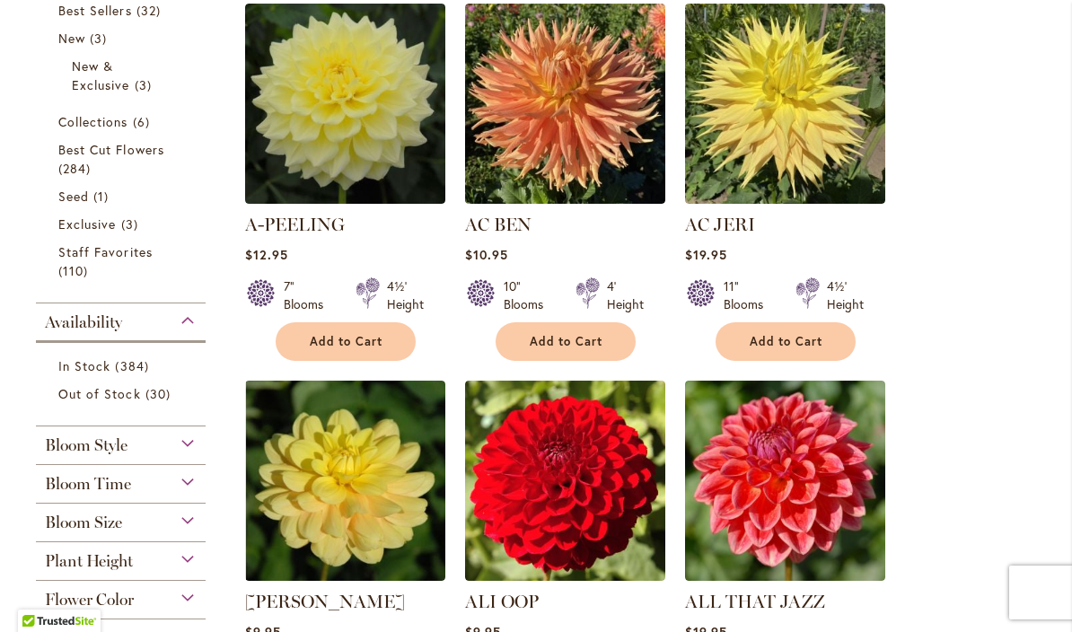
scroll to position [450, 0]
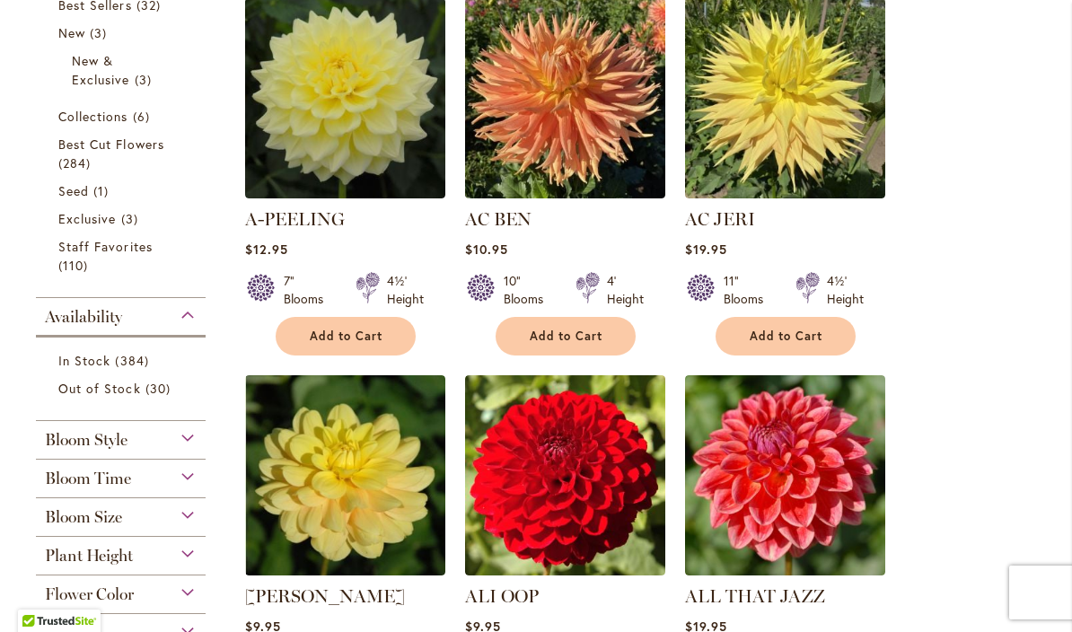
click at [181, 442] on div "Bloom Style" at bounding box center [121, 435] width 170 height 29
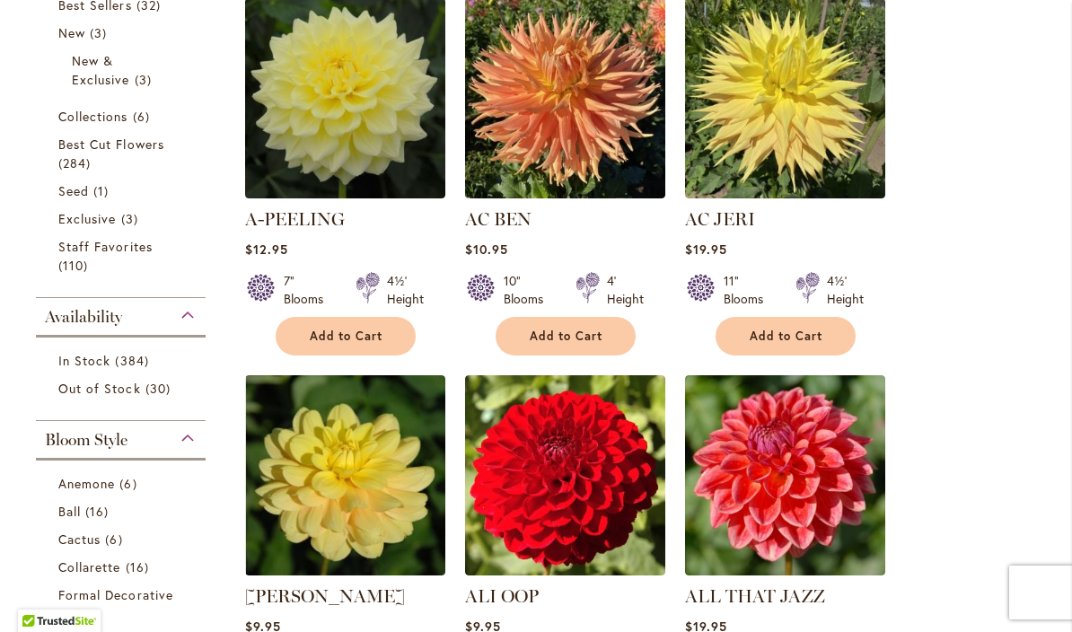
scroll to position [872, 0]
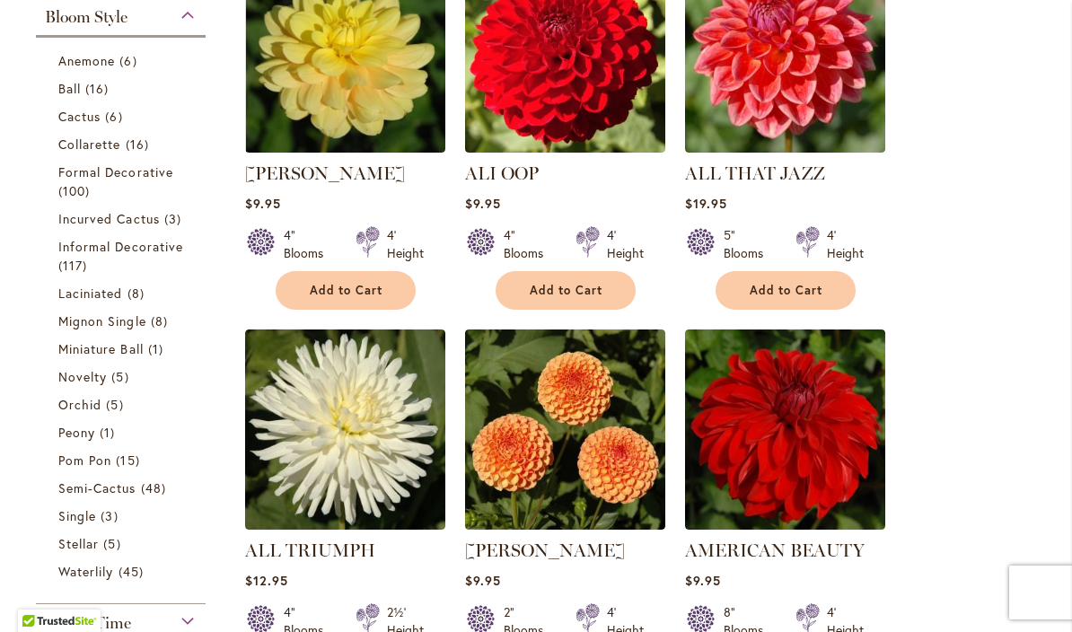
click at [158, 251] on span "Informal Decorative" at bounding box center [120, 246] width 125 height 17
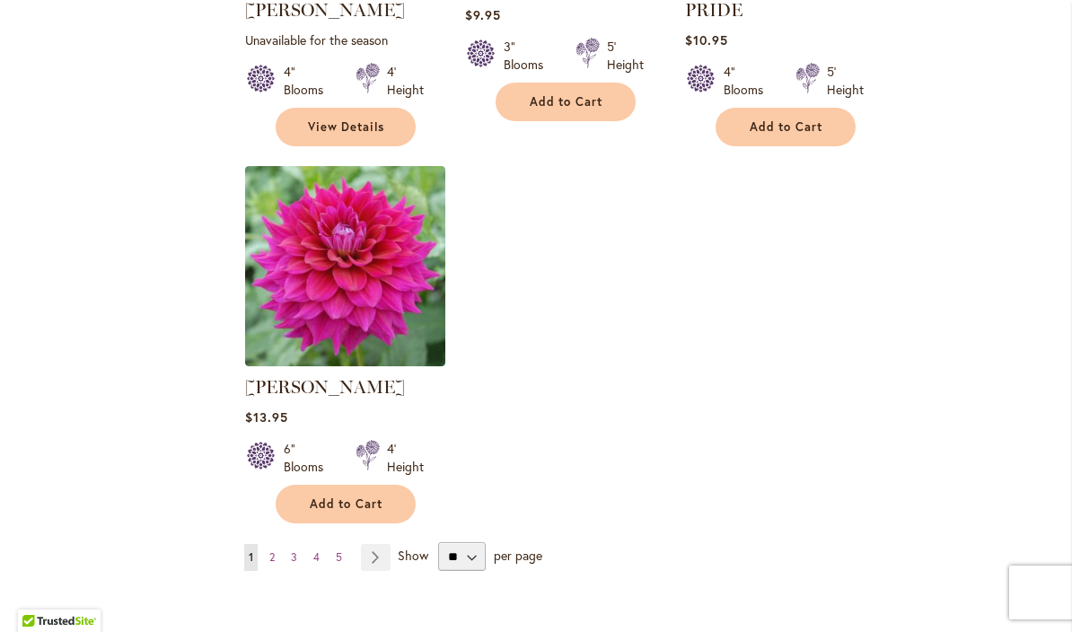
scroll to position [2214, 0]
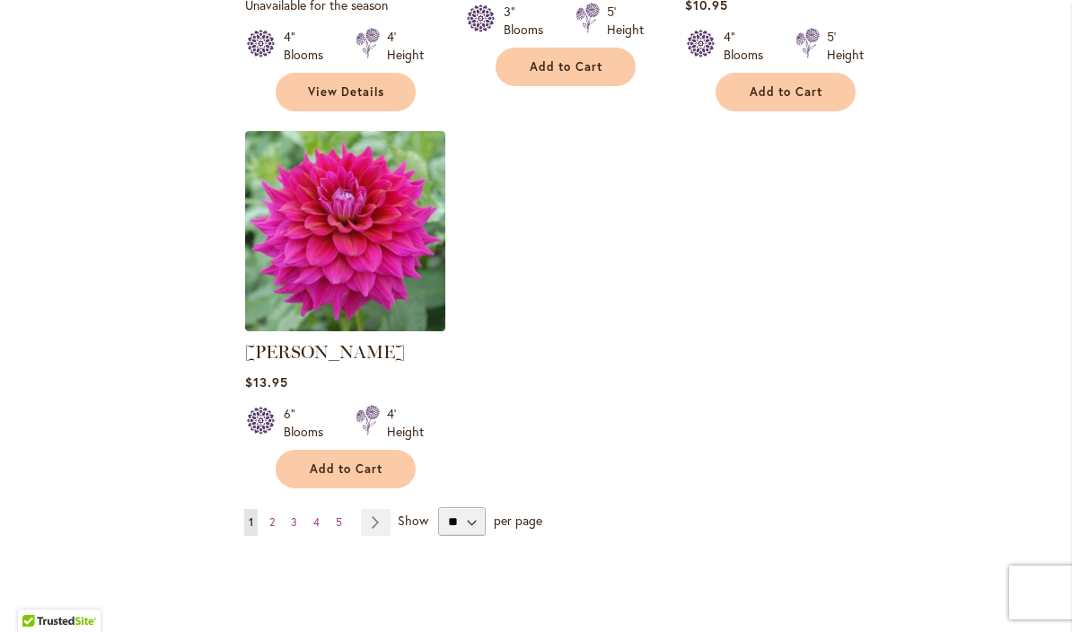
click at [274, 515] on span "2" at bounding box center [271, 521] width 5 height 13
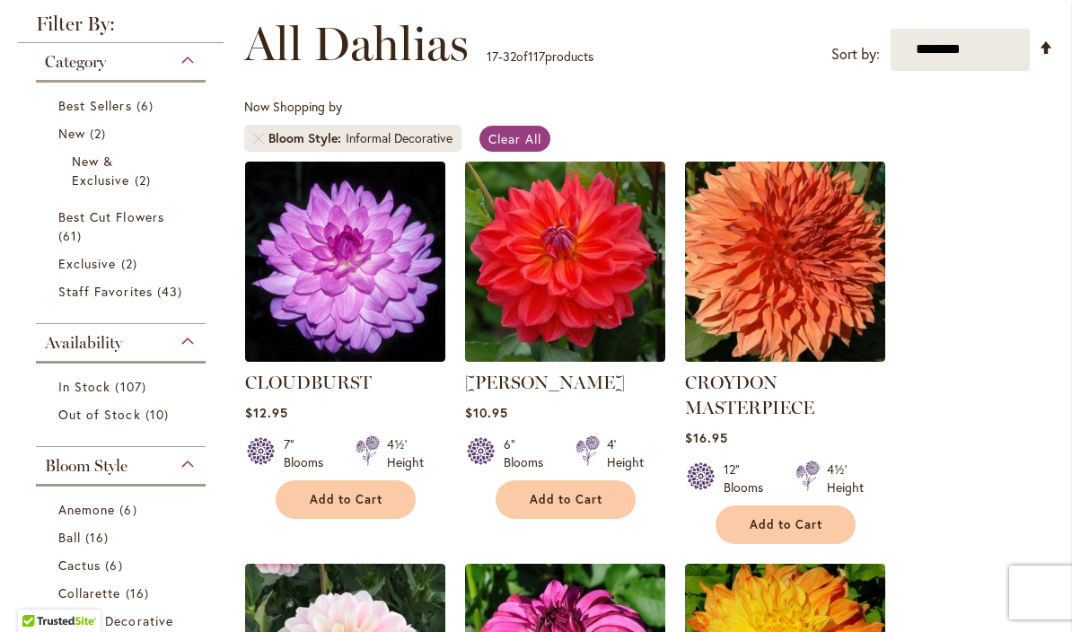
scroll to position [251, 0]
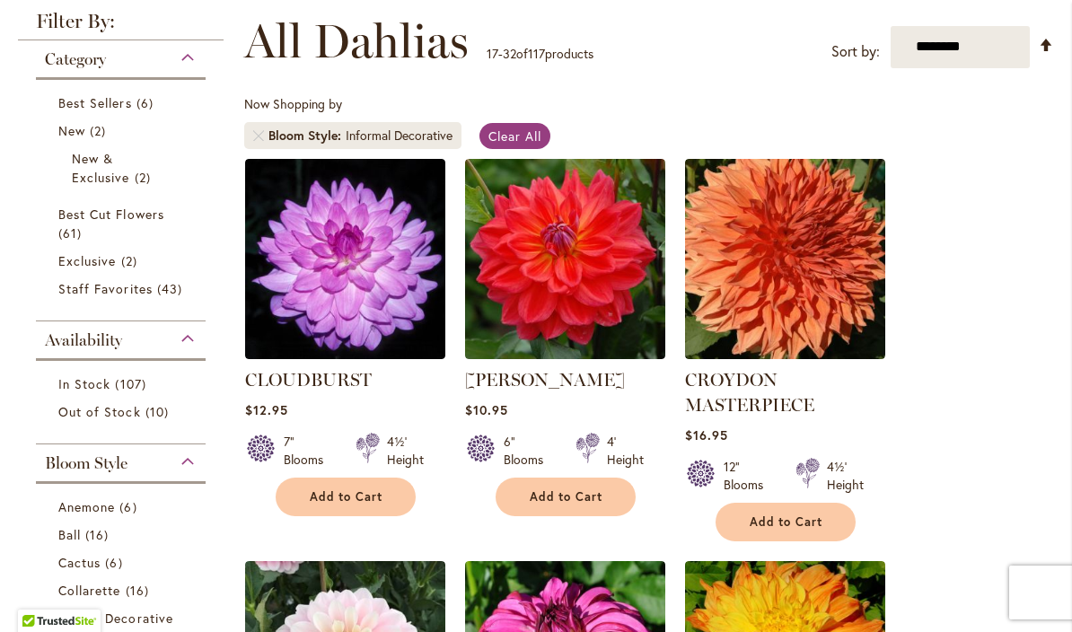
click at [811, 283] on img at bounding box center [785, 259] width 200 height 200
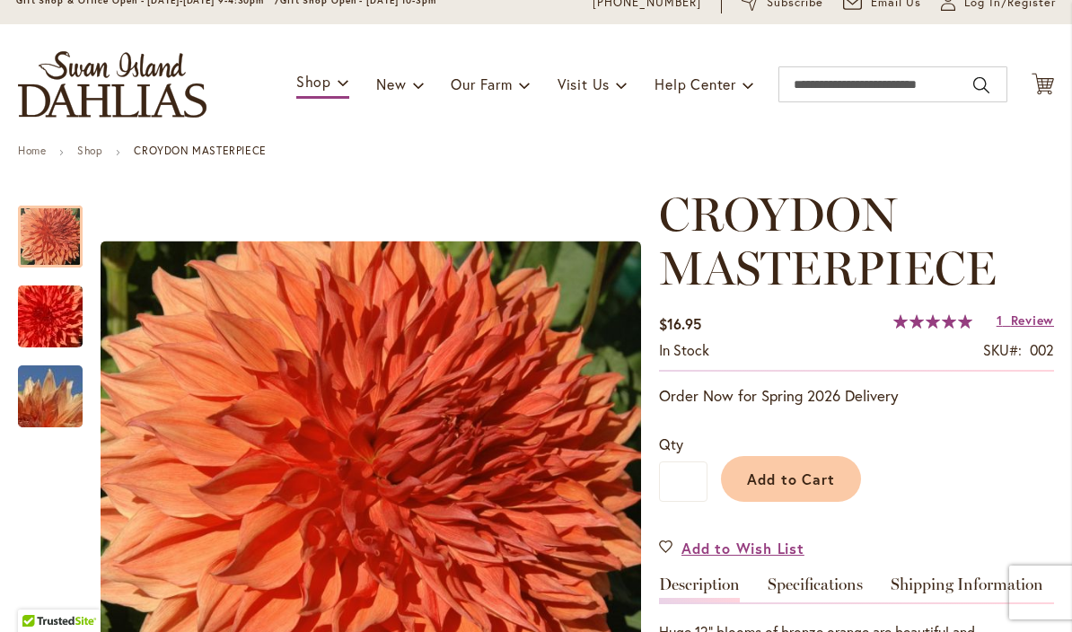
scroll to position [114, 0]
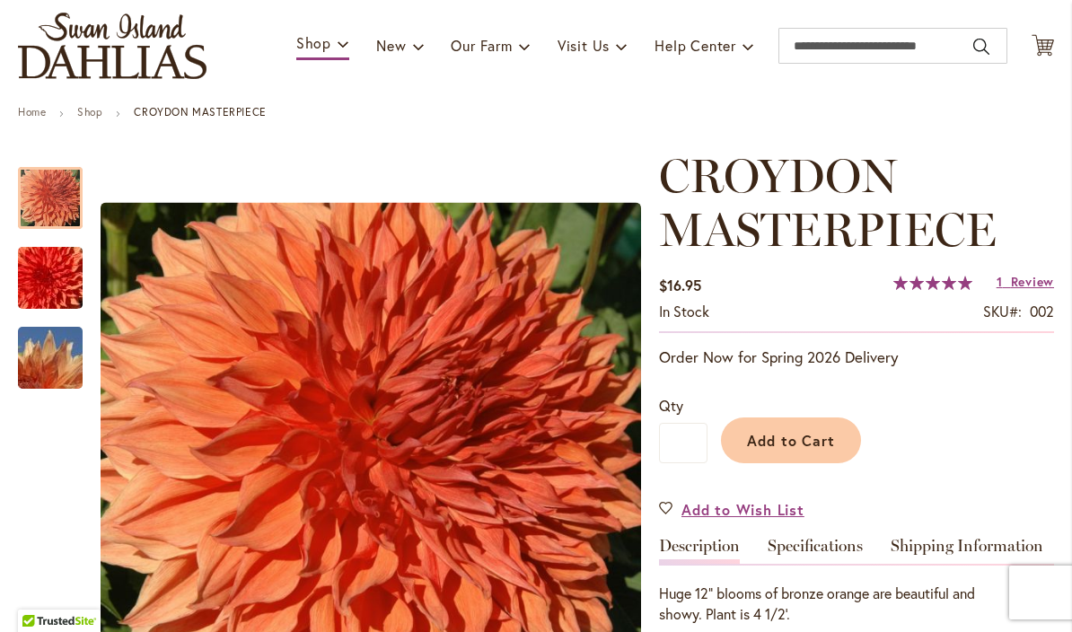
click at [50, 269] on img "CROYDON MASTERPIECE" at bounding box center [50, 278] width 129 height 86
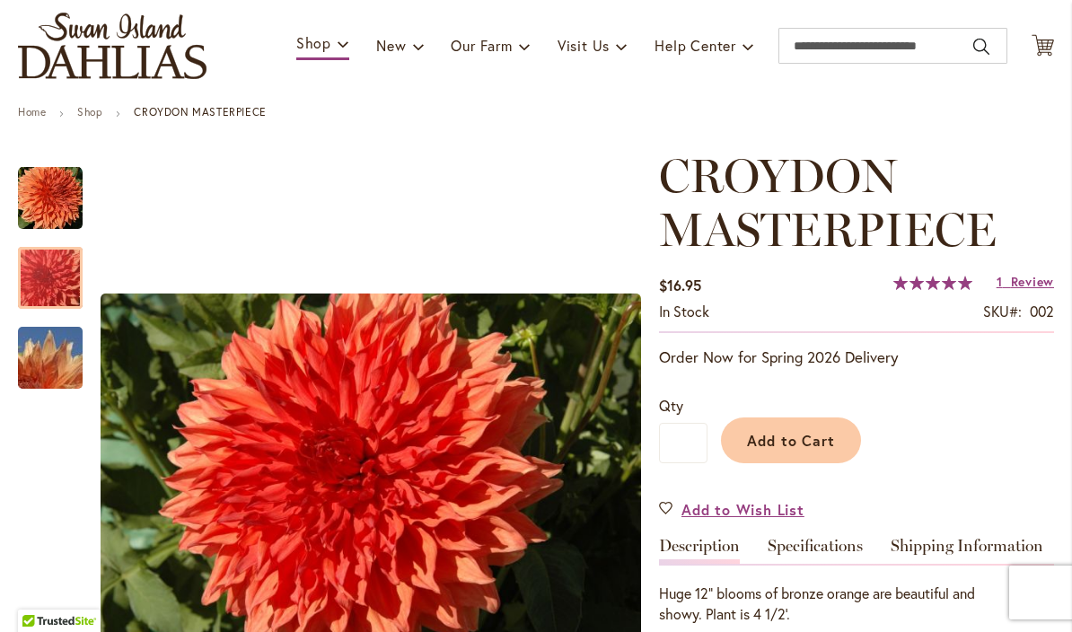
click at [39, 364] on img "CROYDON MASTERPIECE" at bounding box center [50, 358] width 129 height 86
click at [60, 272] on img "CROYDON MASTERPIECE" at bounding box center [50, 278] width 129 height 86
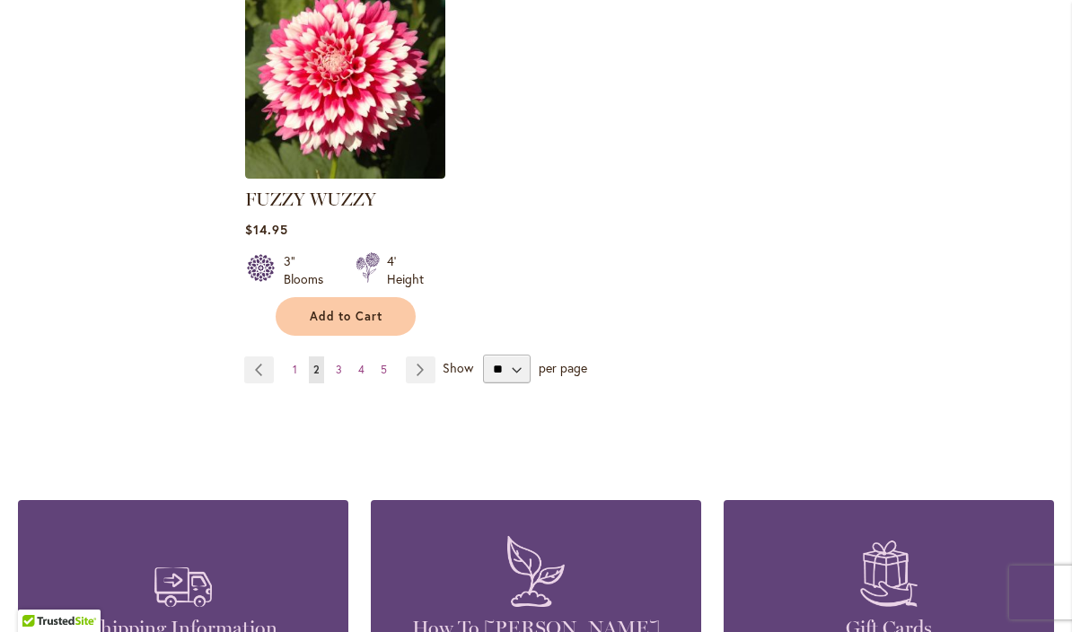
scroll to position [2366, 0]
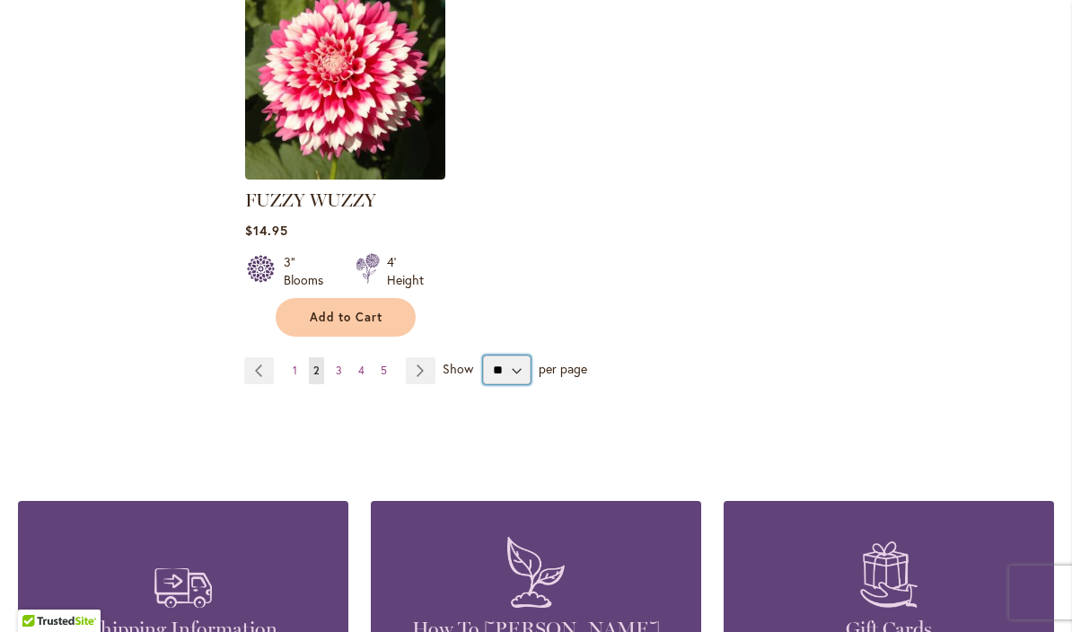
click at [512, 377] on select "** ** ** **" at bounding box center [507, 369] width 48 height 29
select select "**"
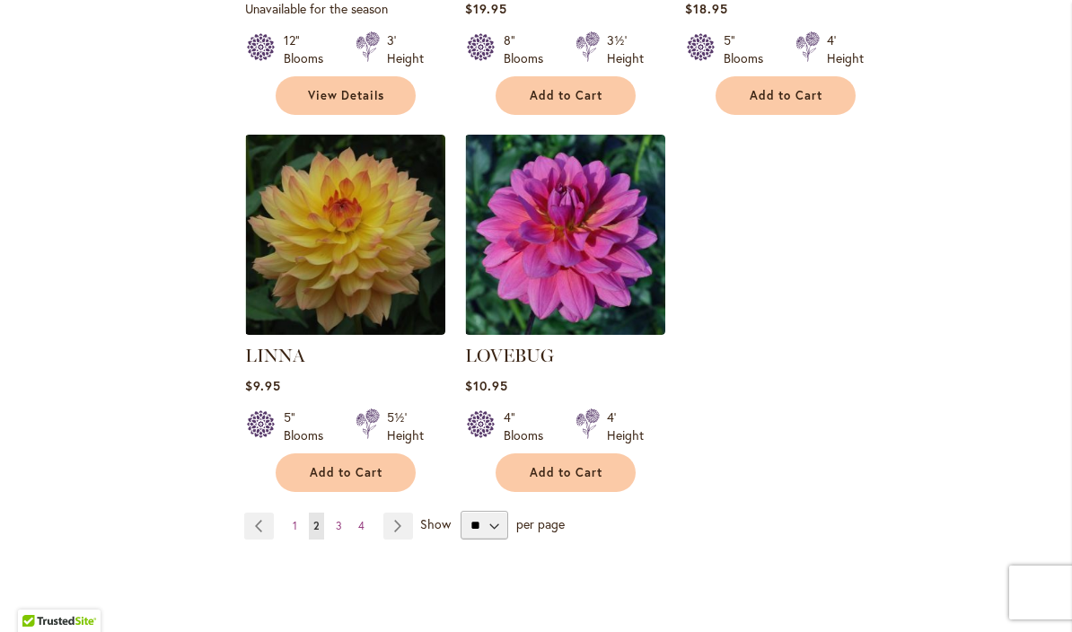
scroll to position [4148, 0]
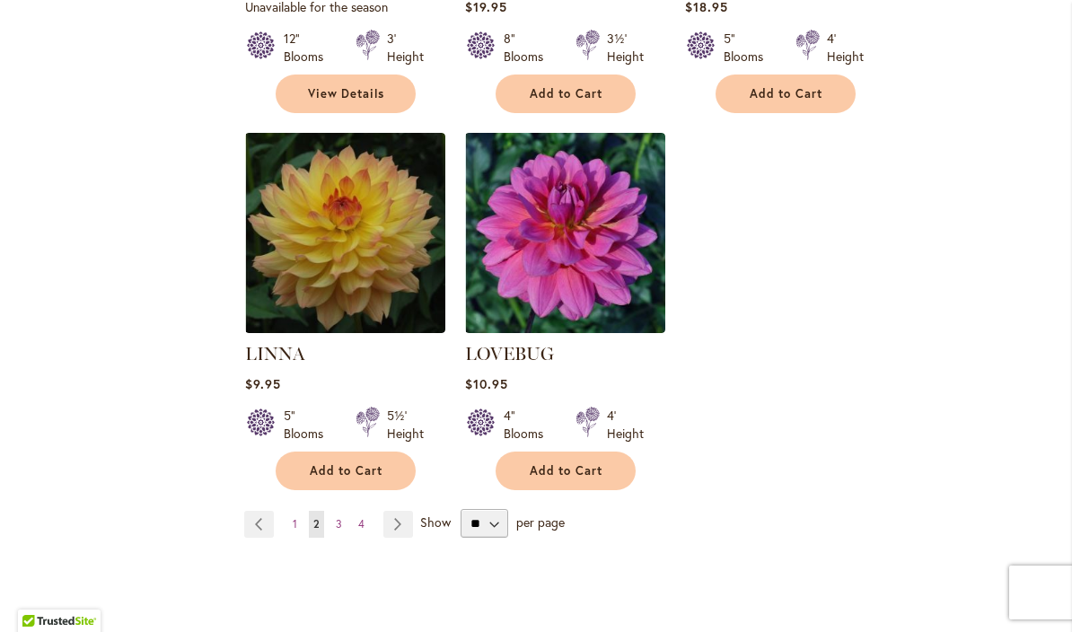
click at [334, 511] on link "Page 3" at bounding box center [338, 524] width 15 height 27
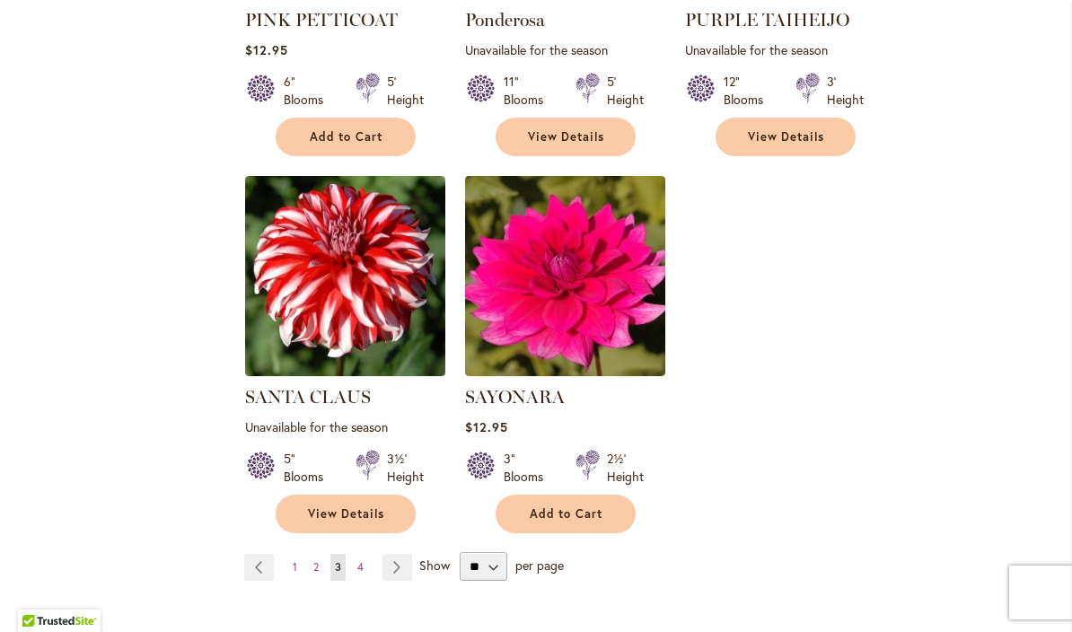
scroll to position [4089, 0]
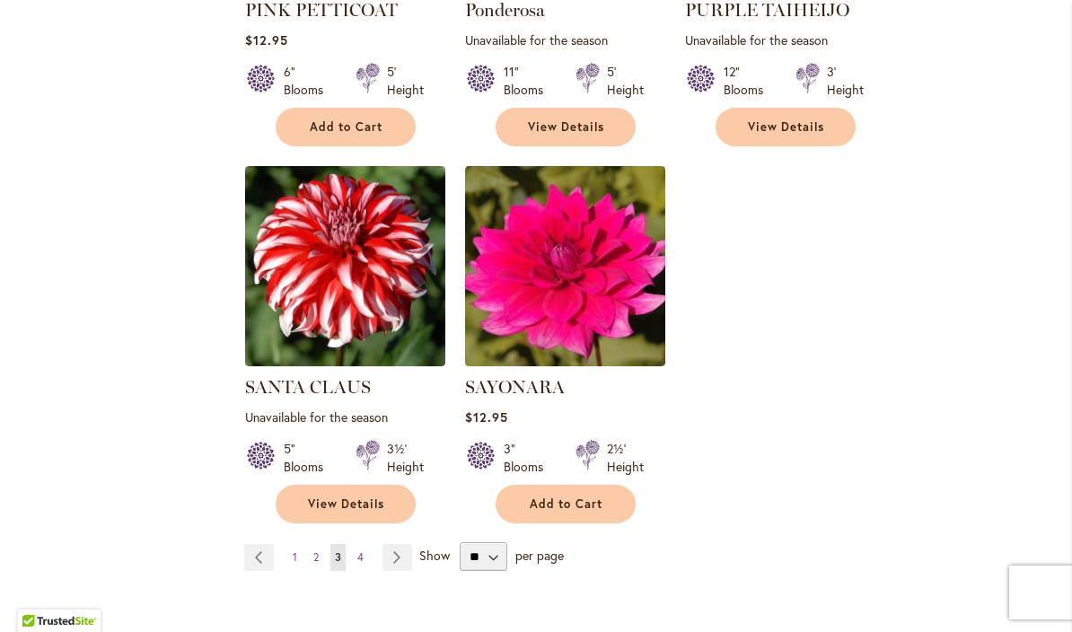
click at [354, 544] on link "Page 4" at bounding box center [360, 557] width 15 height 27
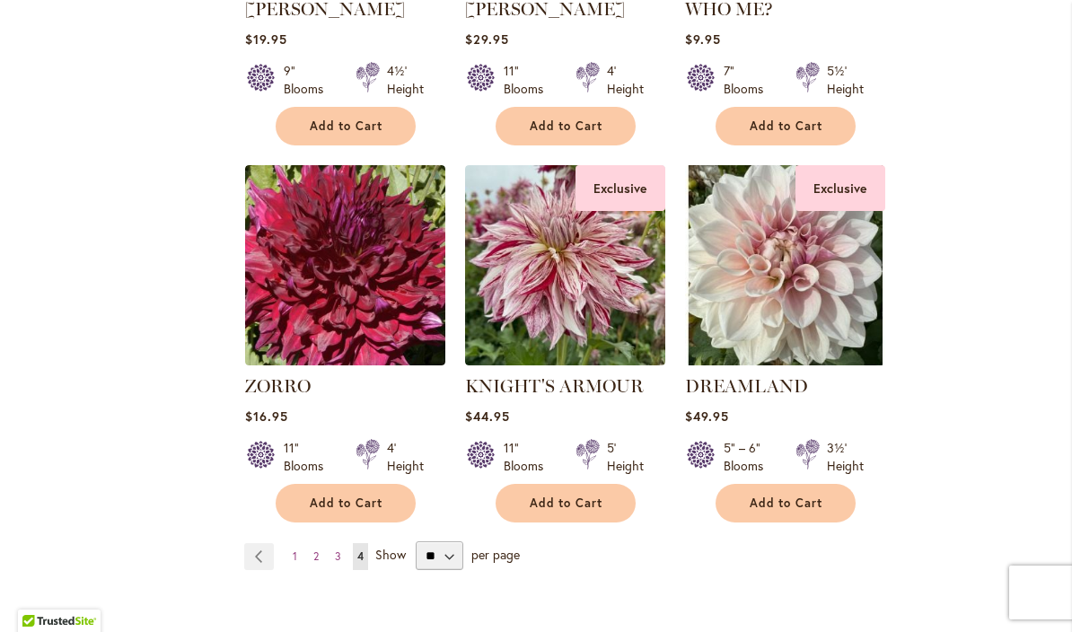
scroll to position [2535, 0]
